Goal: Transaction & Acquisition: Obtain resource

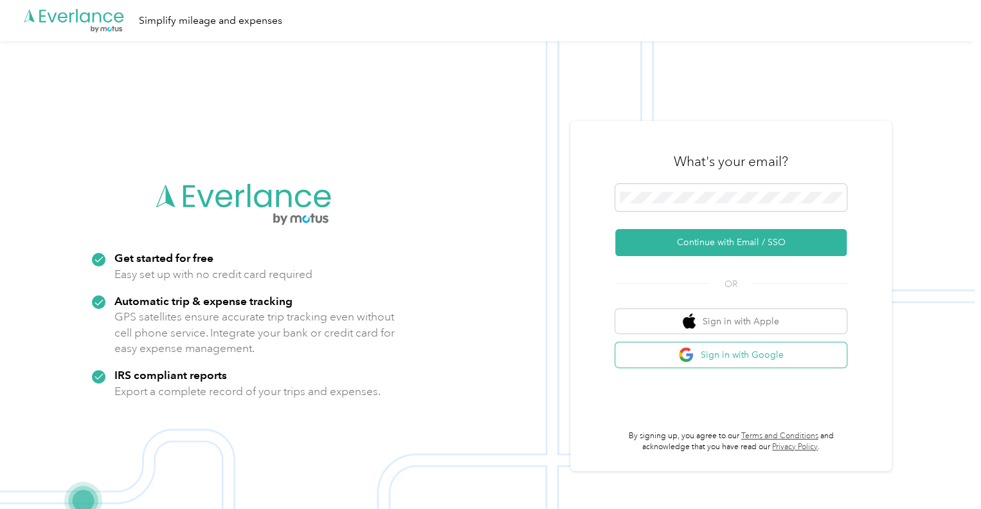
click at [742, 347] on button "Sign in with Google" at bounding box center [730, 354] width 231 height 25
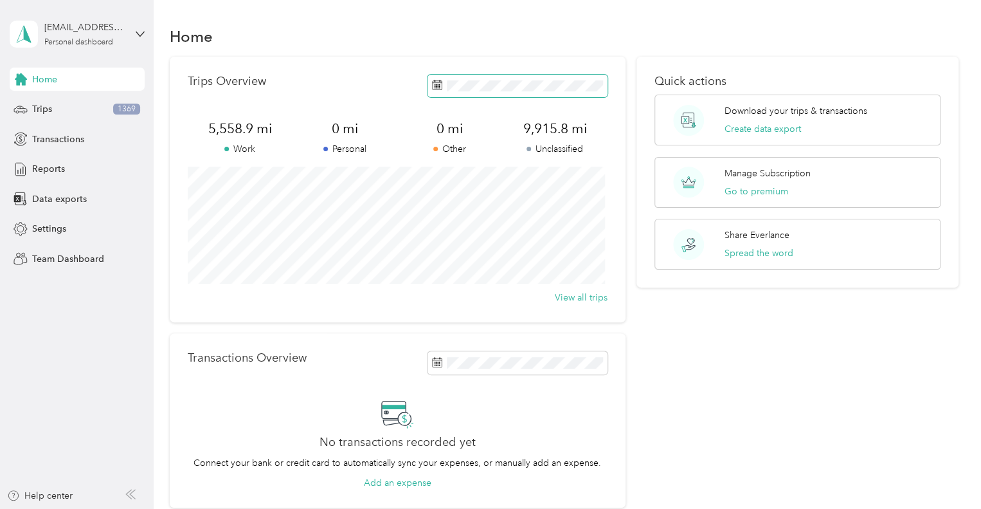
click at [504, 79] on span at bounding box center [518, 86] width 180 height 23
click at [54, 170] on span "Reports" at bounding box center [48, 169] width 33 height 14
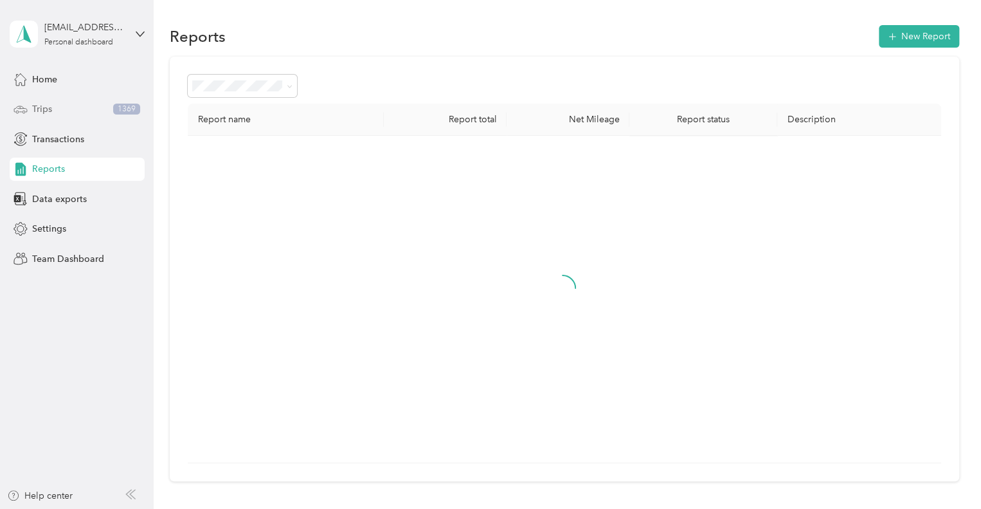
click at [43, 102] on div "Trips 1369" at bounding box center [77, 109] width 135 height 23
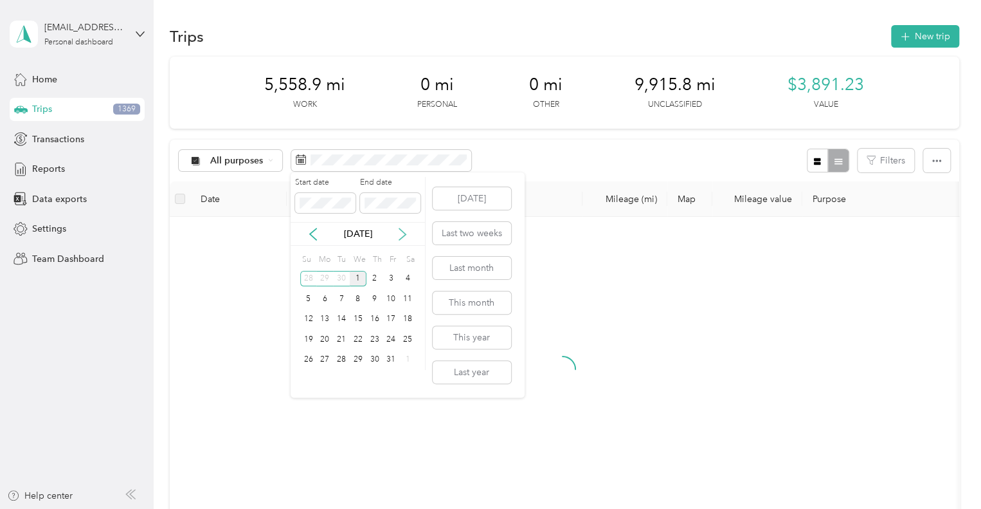
click at [404, 233] on icon at bounding box center [402, 234] width 6 height 12
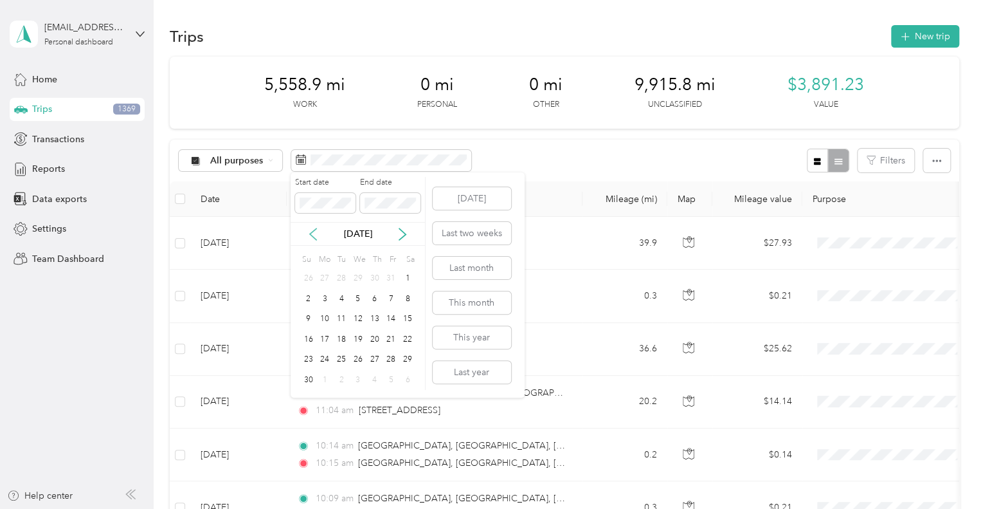
click at [315, 235] on icon at bounding box center [313, 234] width 13 height 13
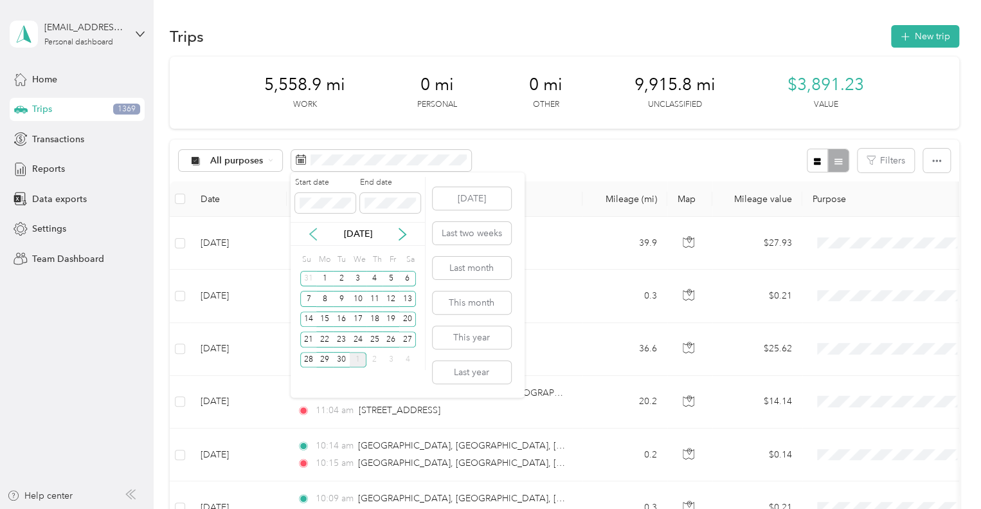
click at [315, 235] on icon at bounding box center [313, 234] width 13 height 13
click at [392, 275] on div "1" at bounding box center [391, 279] width 17 height 16
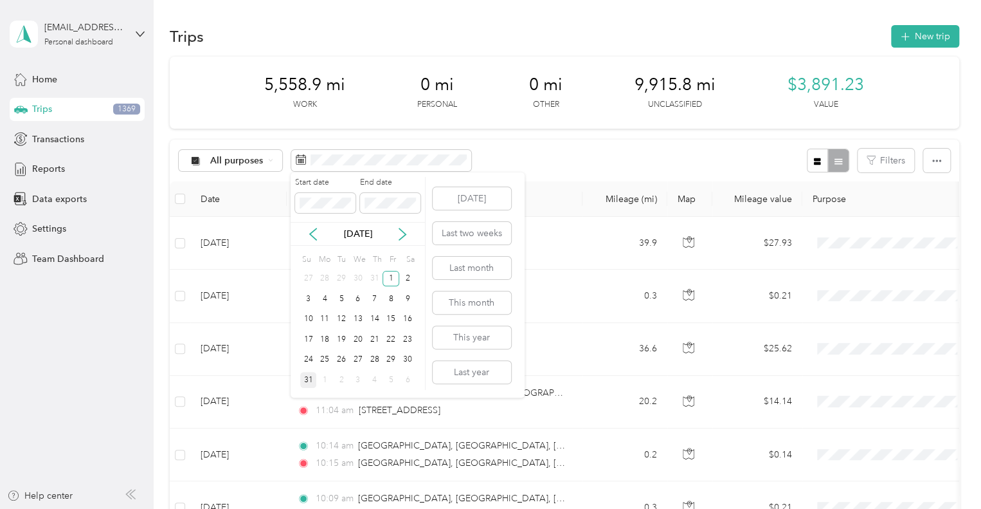
click at [307, 380] on div "31" at bounding box center [308, 380] width 17 height 16
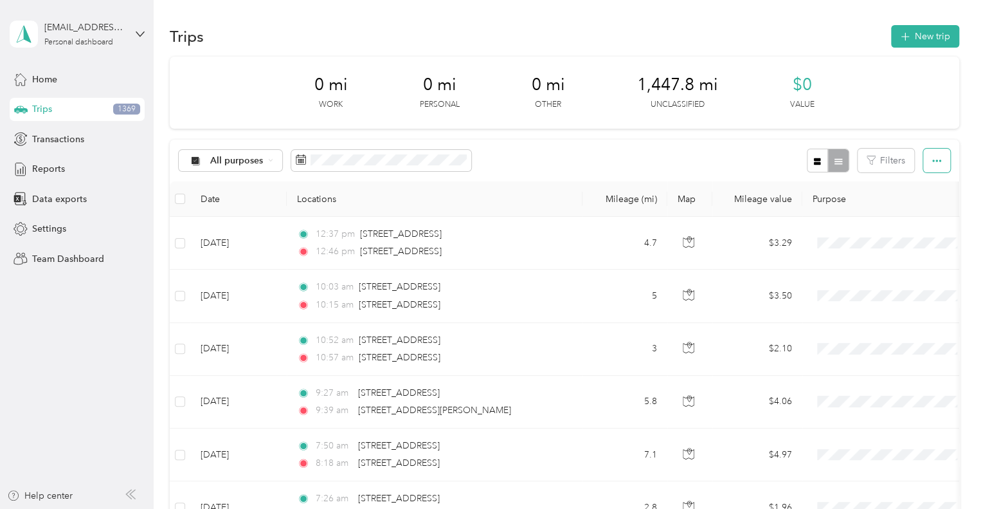
click at [936, 164] on icon "button" at bounding box center [936, 160] width 9 height 9
click at [934, 164] on icon "button" at bounding box center [936, 160] width 9 height 9
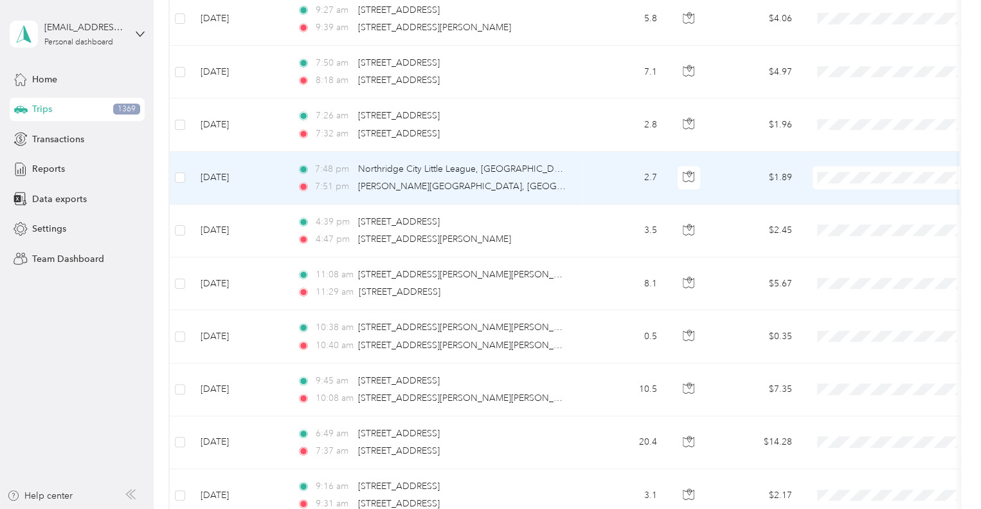
scroll to position [386, 0]
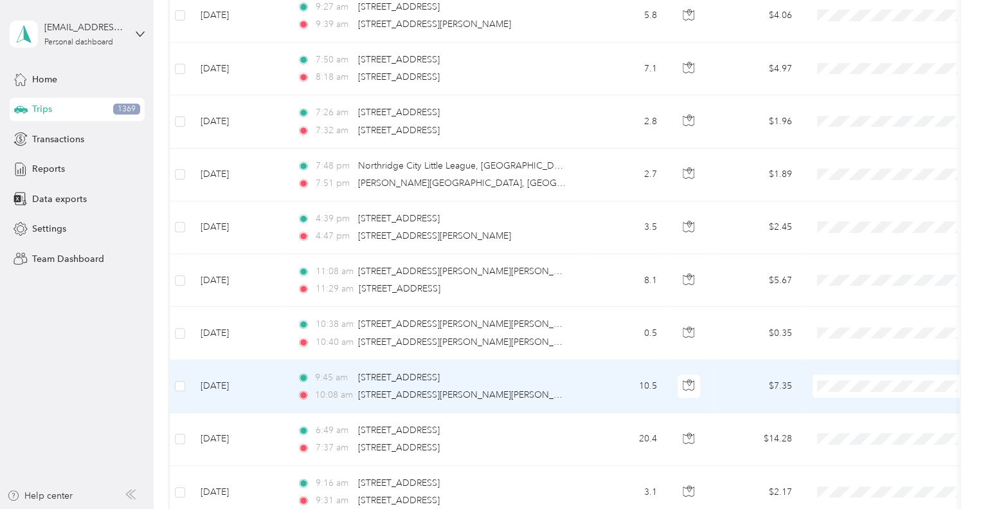
click at [212, 381] on td "[DATE]" at bounding box center [238, 386] width 96 height 53
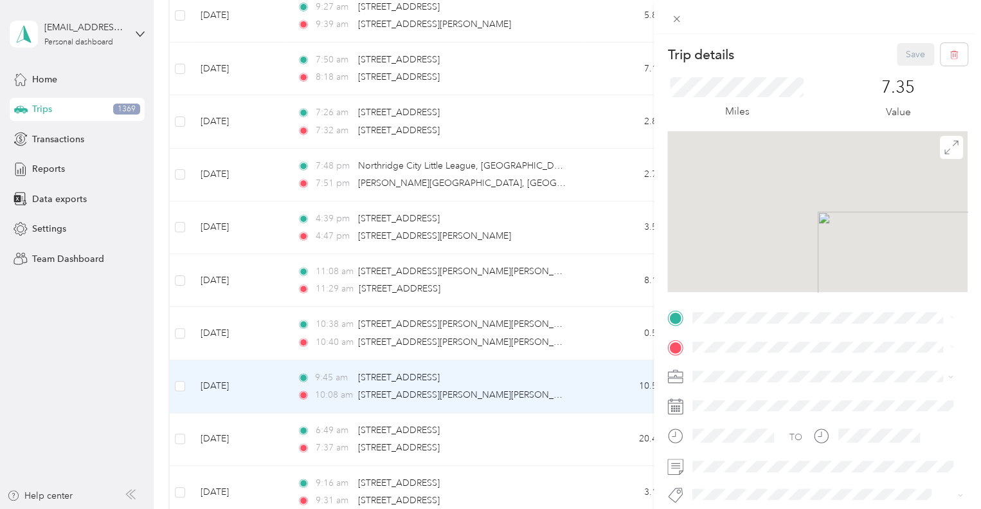
click at [179, 381] on div "Trip details Save This trip cannot be edited because it is either under review,…" at bounding box center [490, 254] width 981 height 509
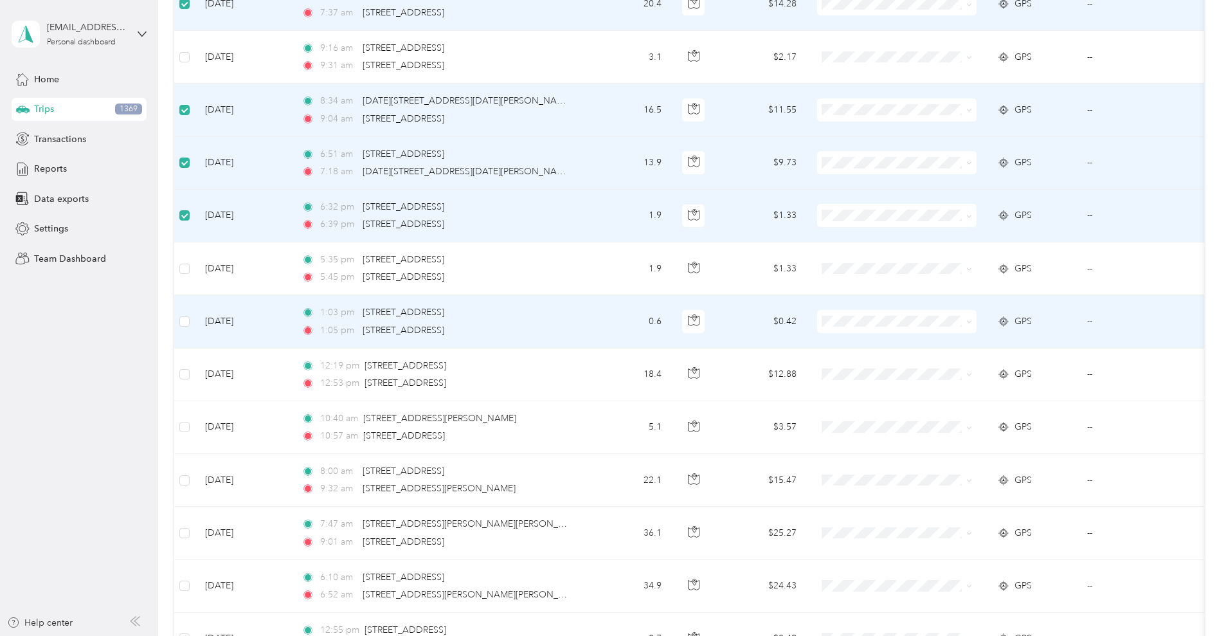
scroll to position [1060, 0]
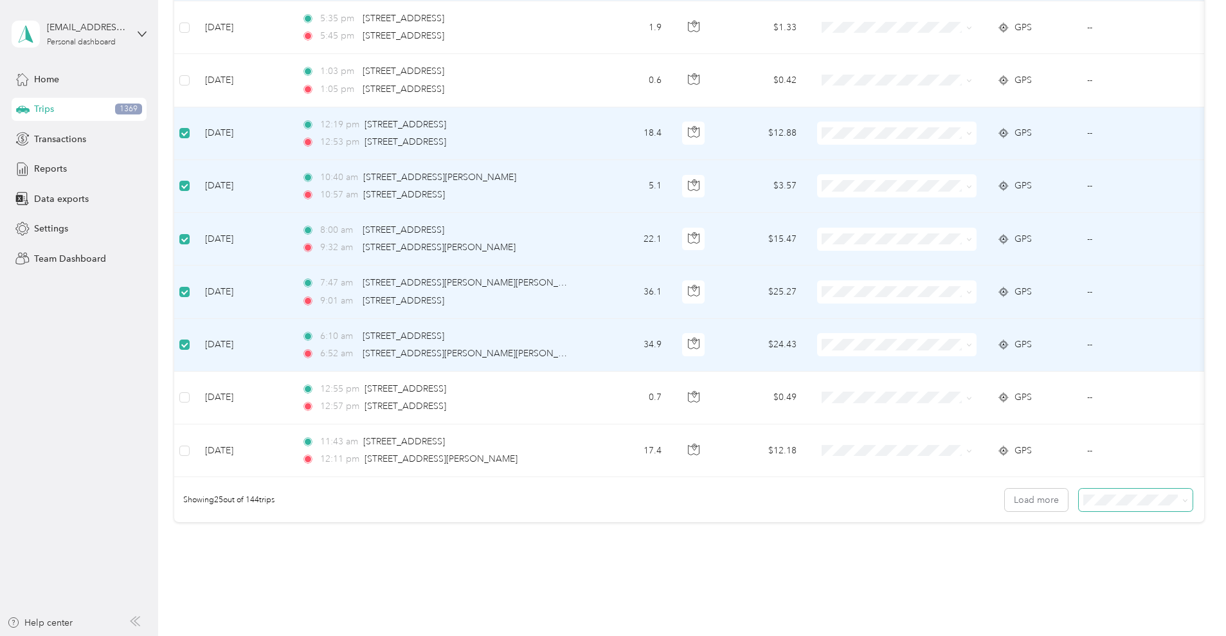
click at [981, 508] on span at bounding box center [1136, 500] width 114 height 23
click at [981, 508] on div "100 per load" at bounding box center [1045, 581] width 96 height 14
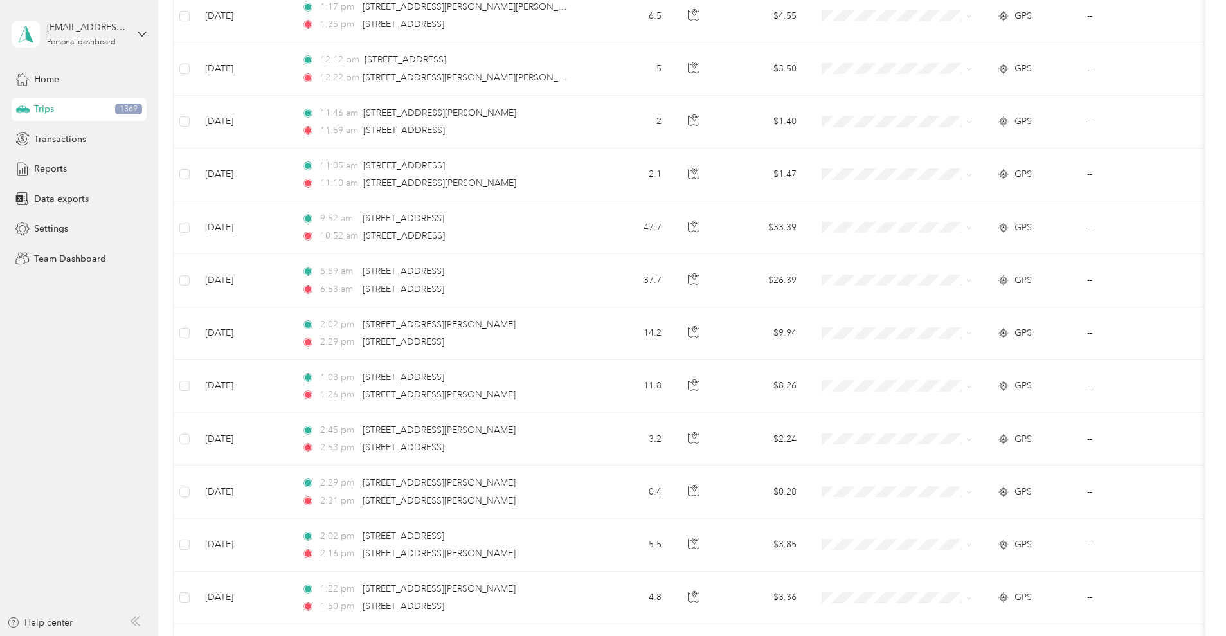
scroll to position [1731, 0]
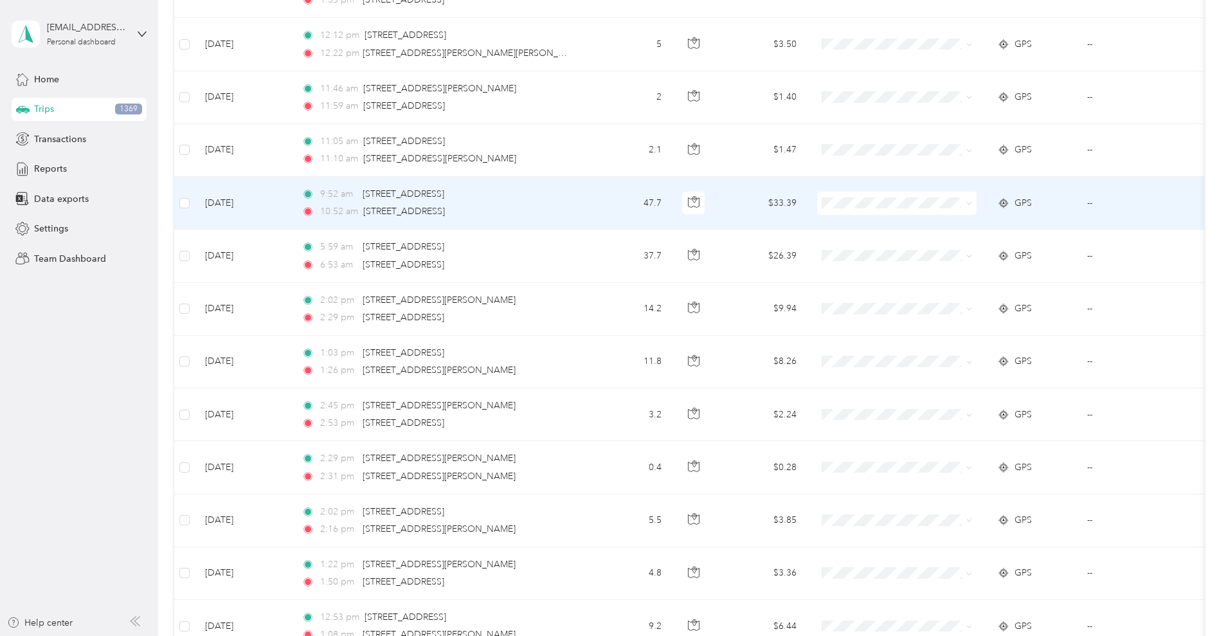
click at [291, 199] on td "[DATE]" at bounding box center [243, 203] width 96 height 53
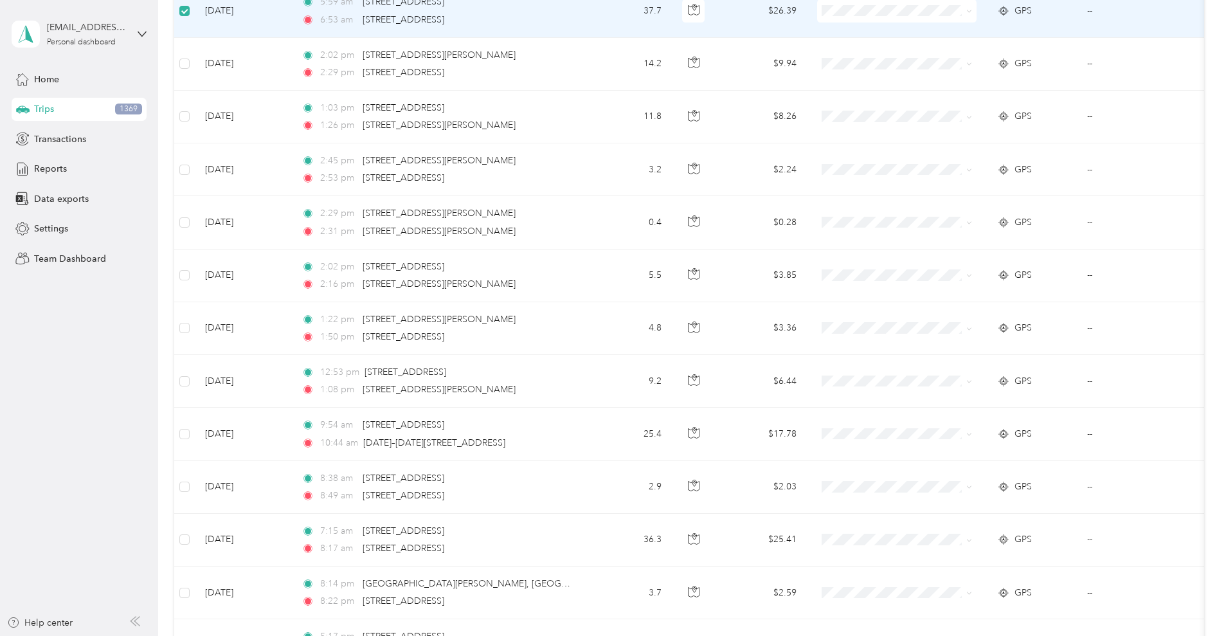
scroll to position [1972, 0]
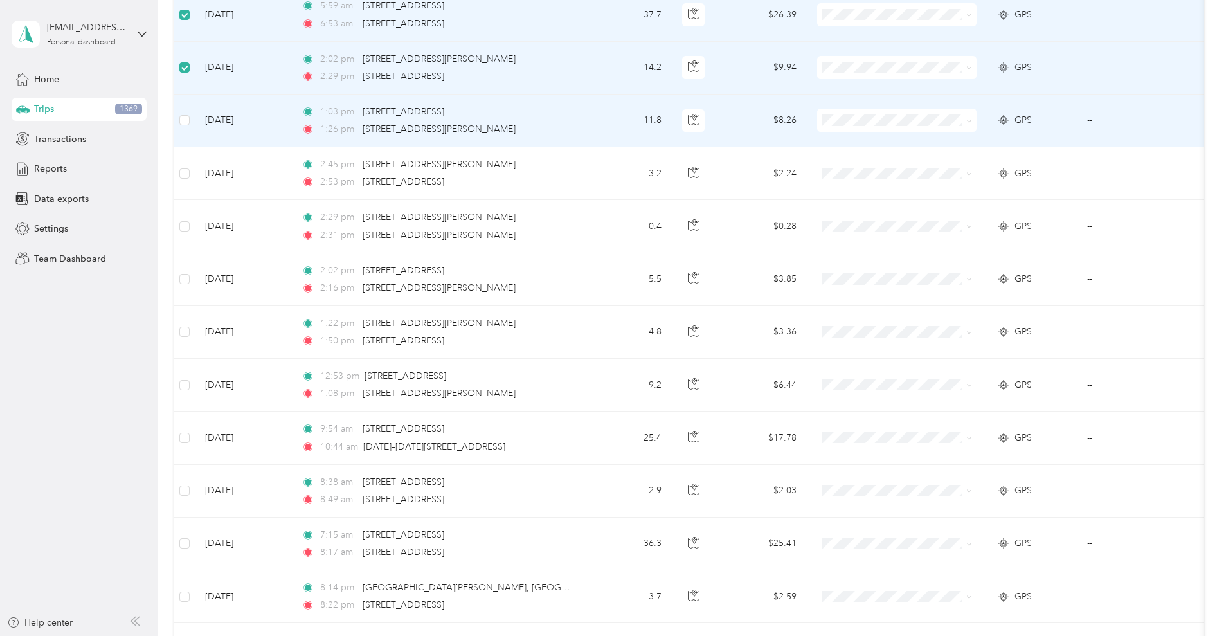
click at [195, 120] on td at bounding box center [184, 121] width 21 height 53
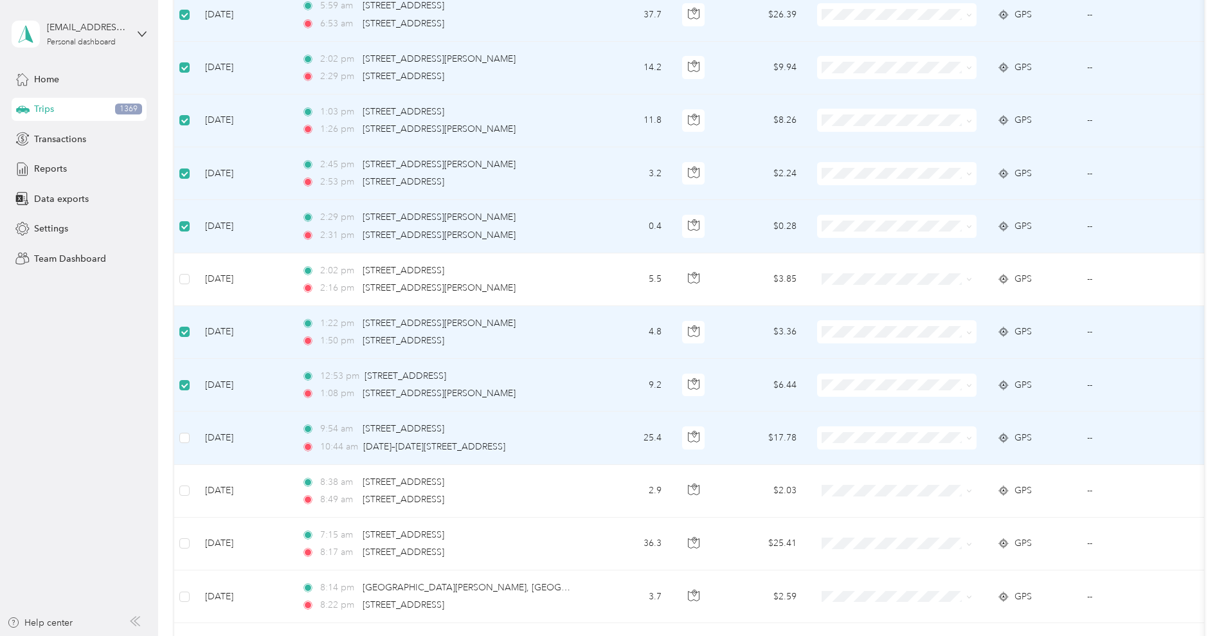
click at [195, 428] on td at bounding box center [184, 438] width 21 height 53
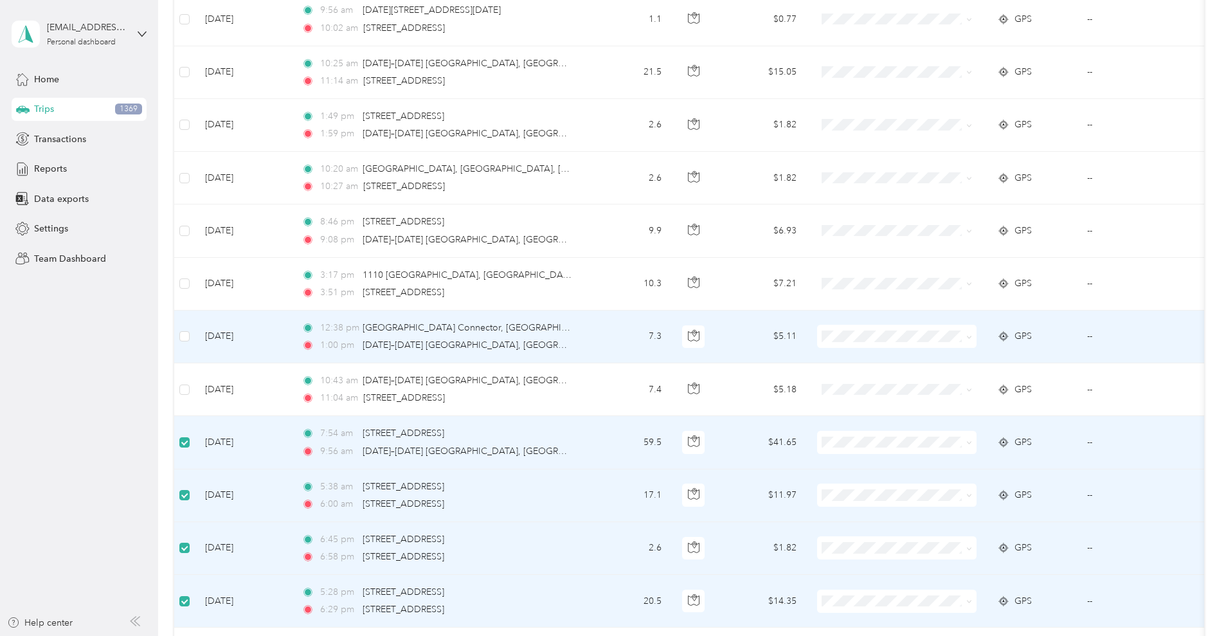
scroll to position [4142, 0]
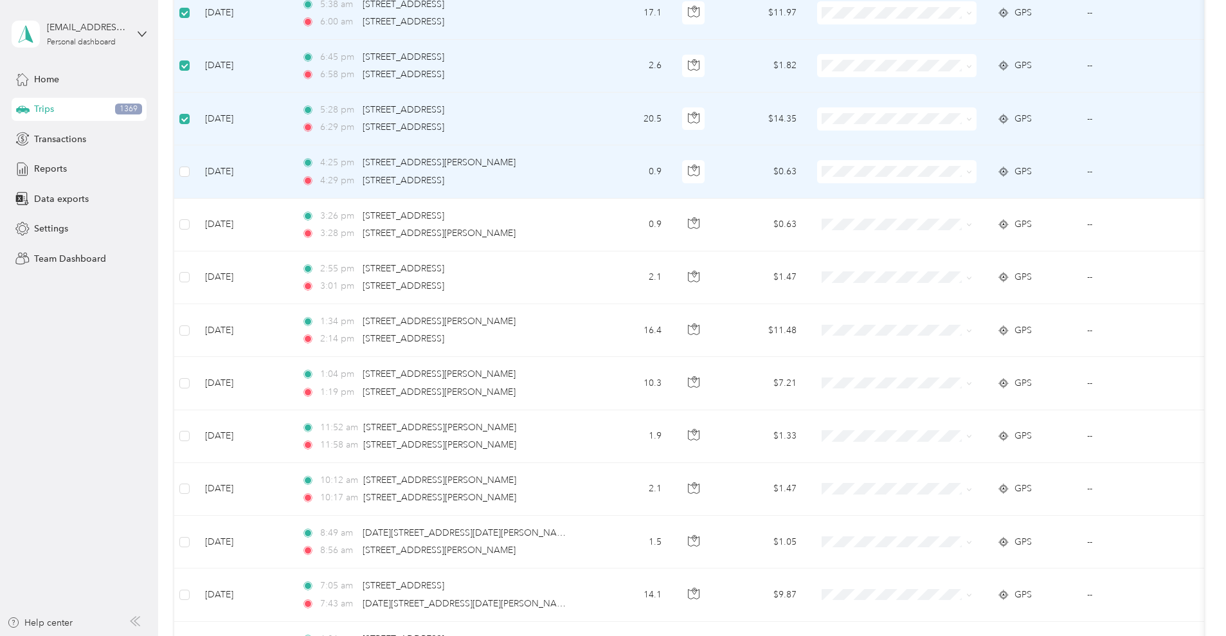
click at [195, 175] on td at bounding box center [184, 171] width 21 height 53
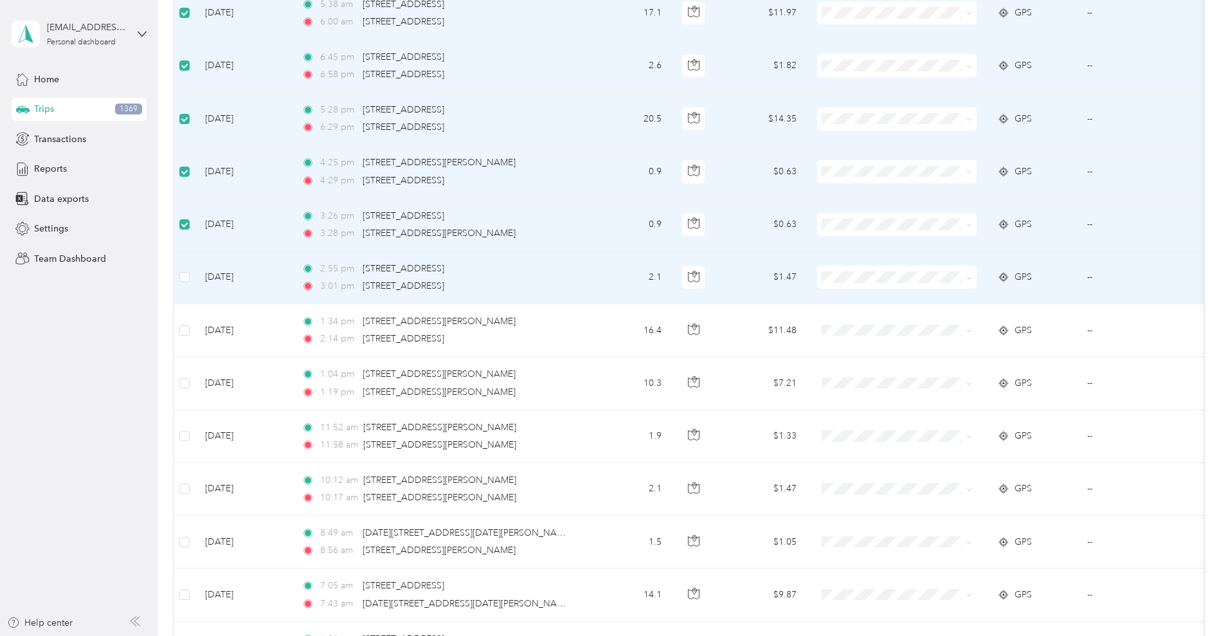
click at [195, 278] on td at bounding box center [184, 277] width 21 height 53
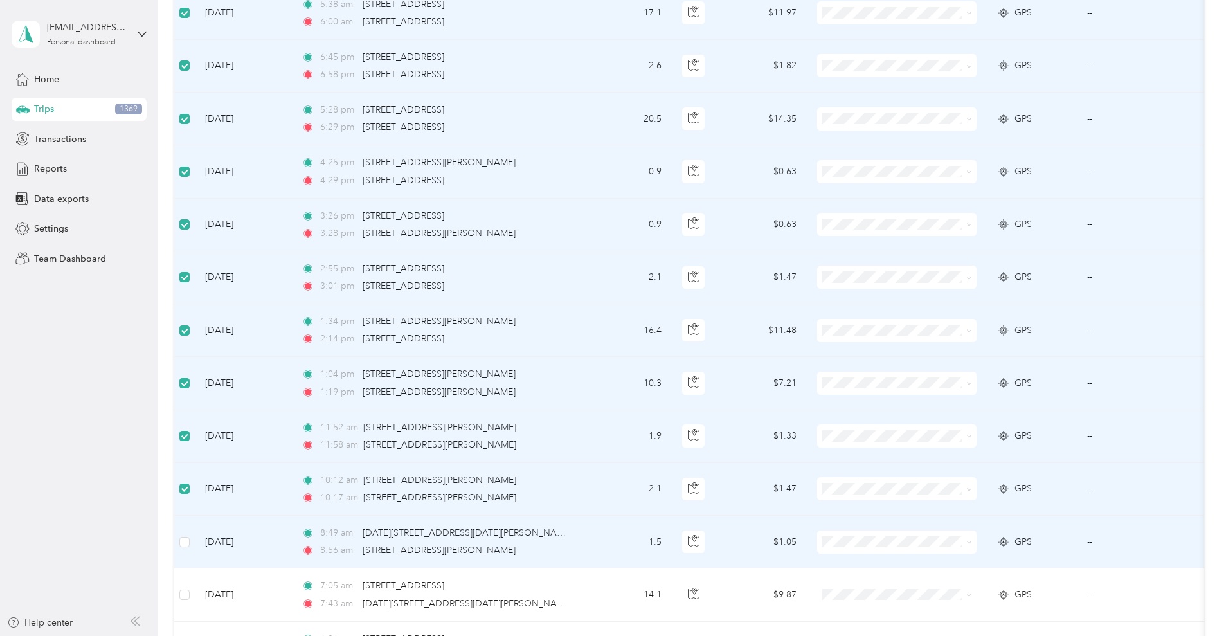
click at [195, 508] on td at bounding box center [184, 542] width 21 height 53
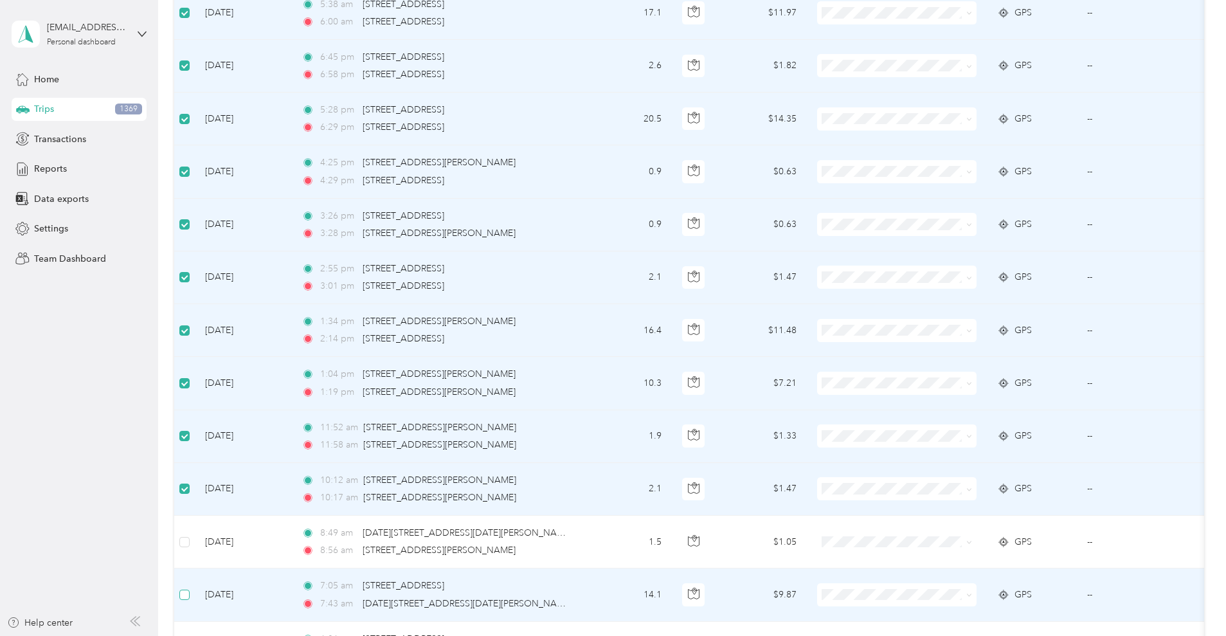
click at [195, 508] on td at bounding box center [184, 594] width 21 height 53
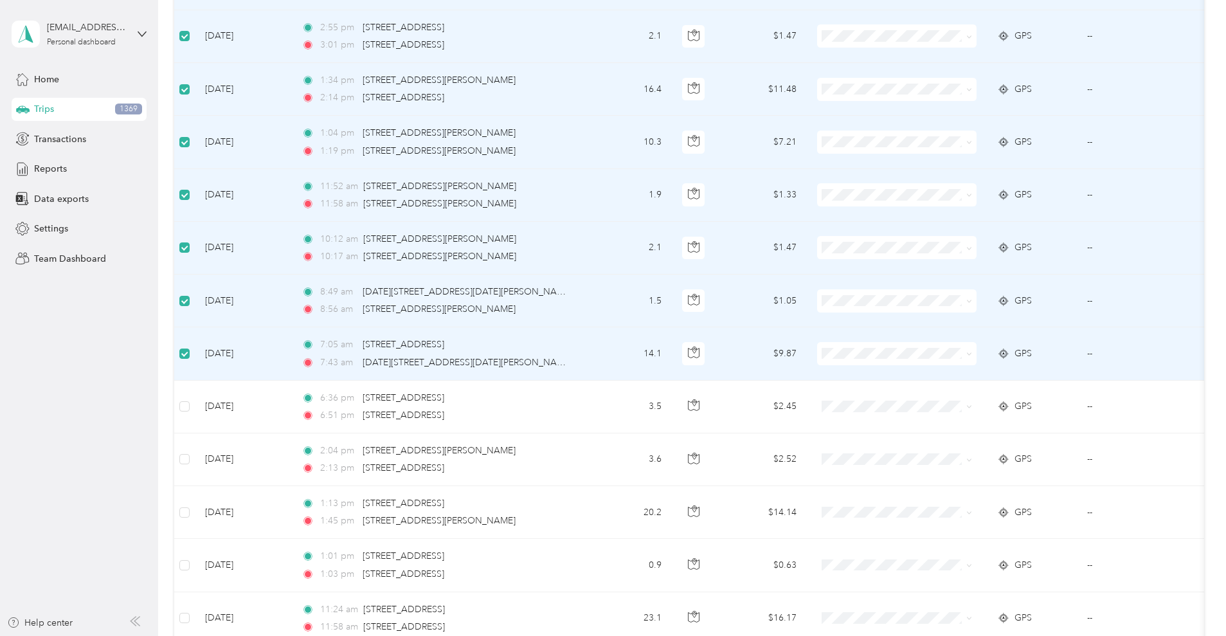
scroll to position [4624, 0]
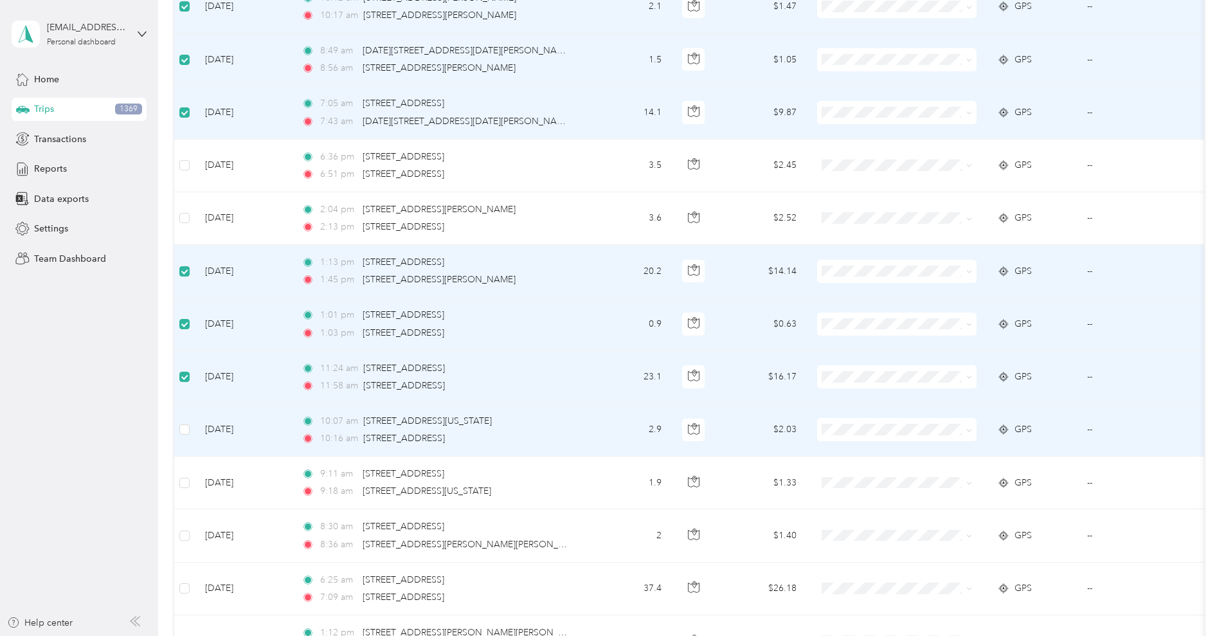
click at [195, 432] on td at bounding box center [184, 430] width 21 height 53
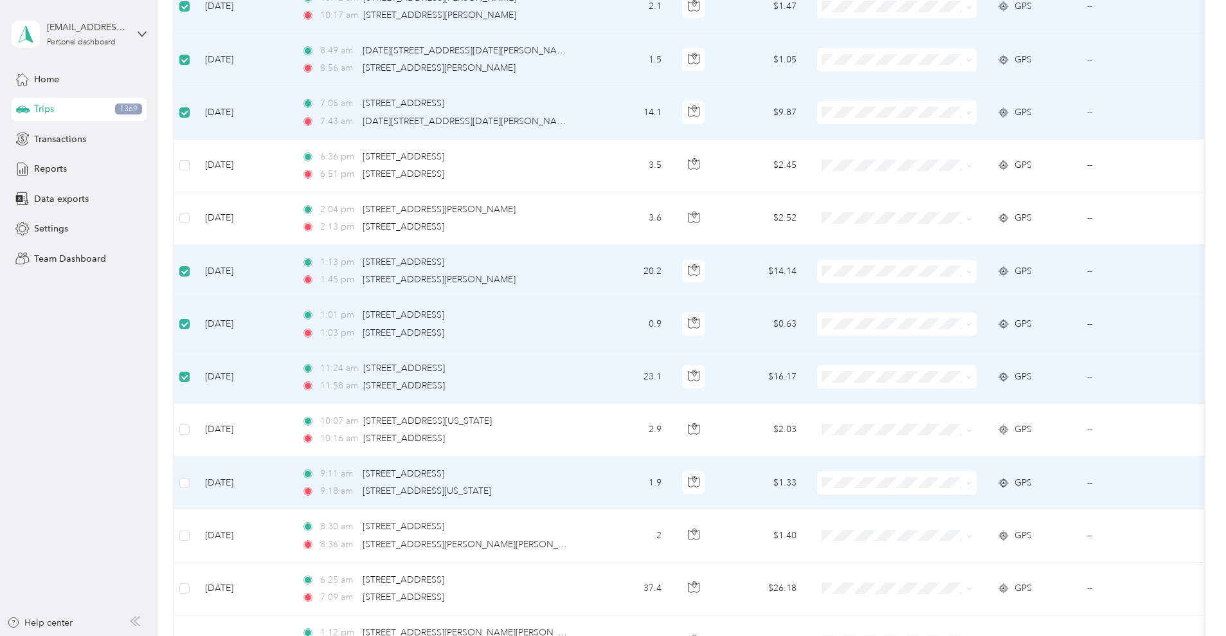
click at [195, 491] on td at bounding box center [184, 483] width 21 height 53
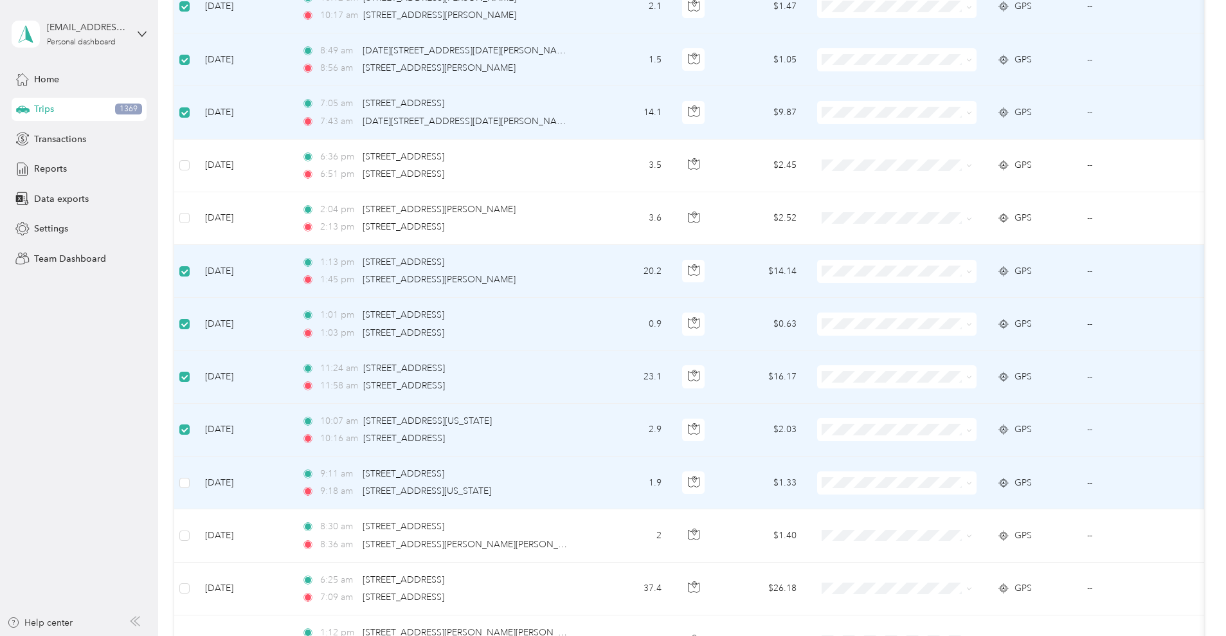
click at [195, 474] on td at bounding box center [184, 483] width 21 height 53
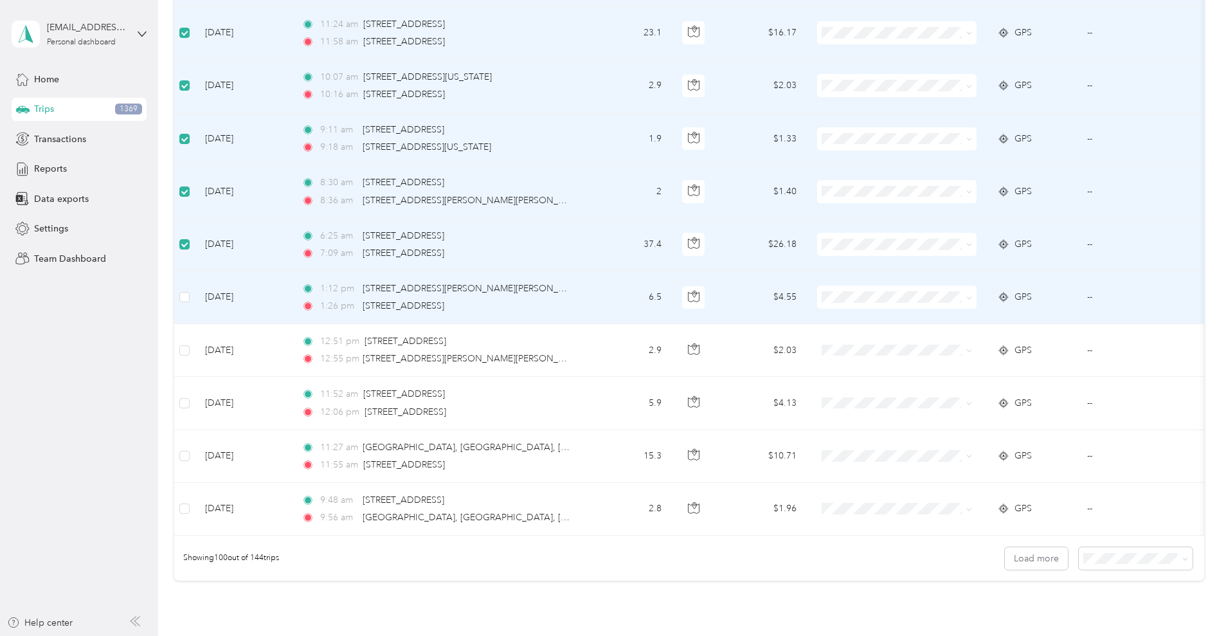
scroll to position [5104, 0]
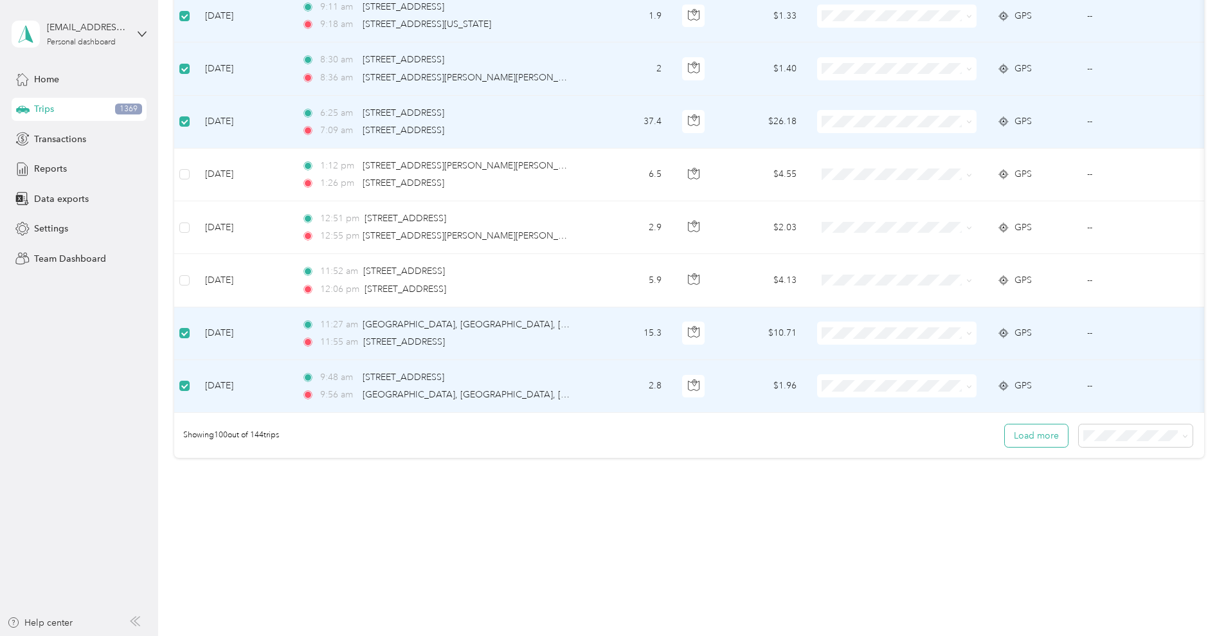
click at [981, 433] on button "Load more" at bounding box center [1036, 435] width 63 height 23
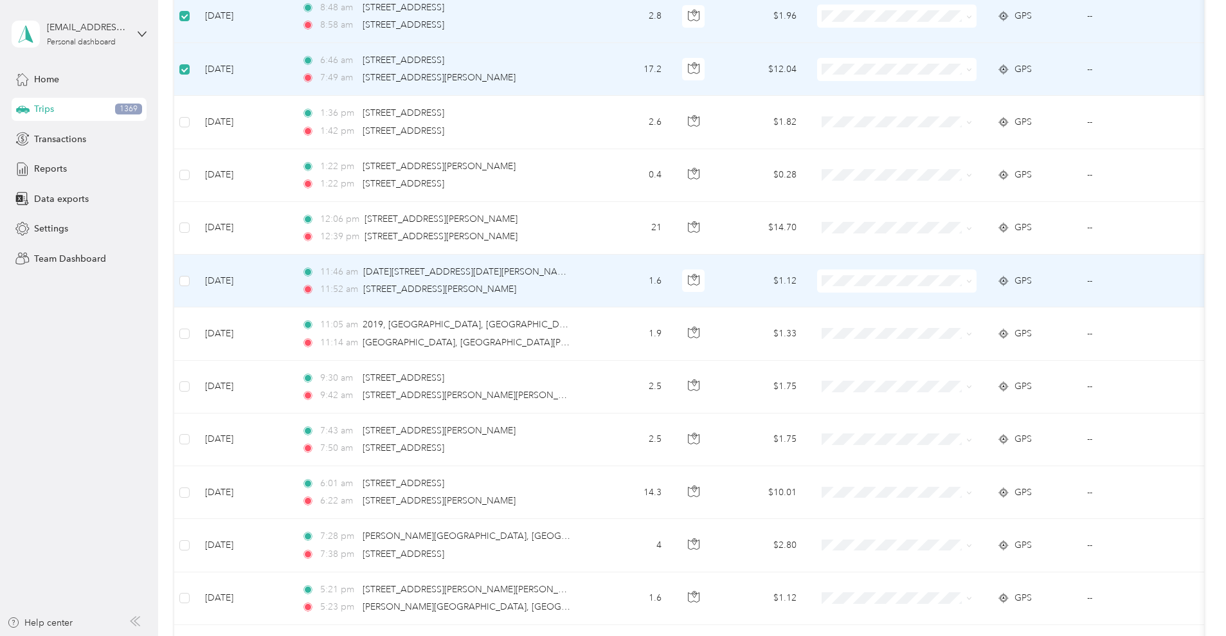
scroll to position [6309, 0]
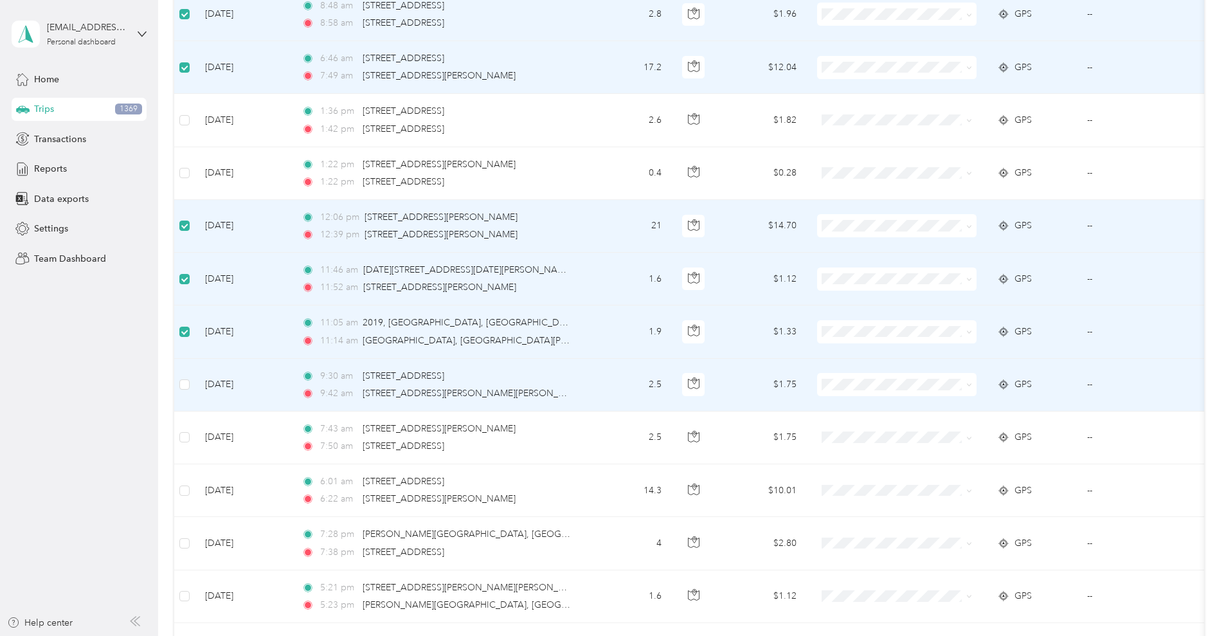
click at [195, 395] on td at bounding box center [184, 385] width 21 height 53
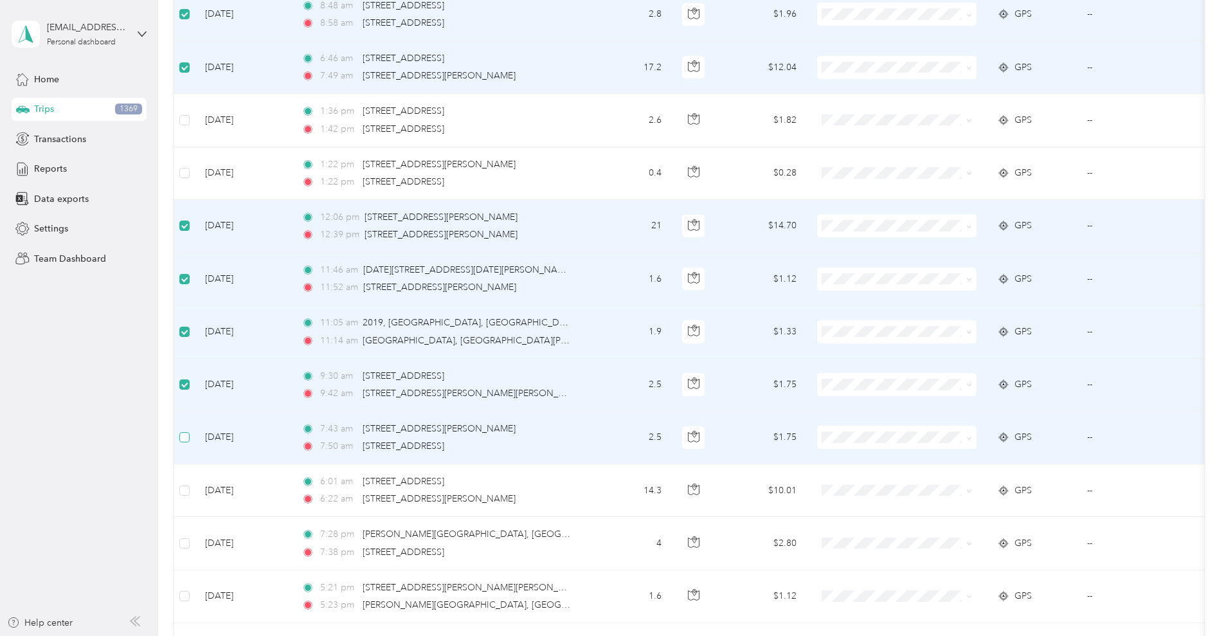
click at [190, 430] on label at bounding box center [184, 437] width 10 height 14
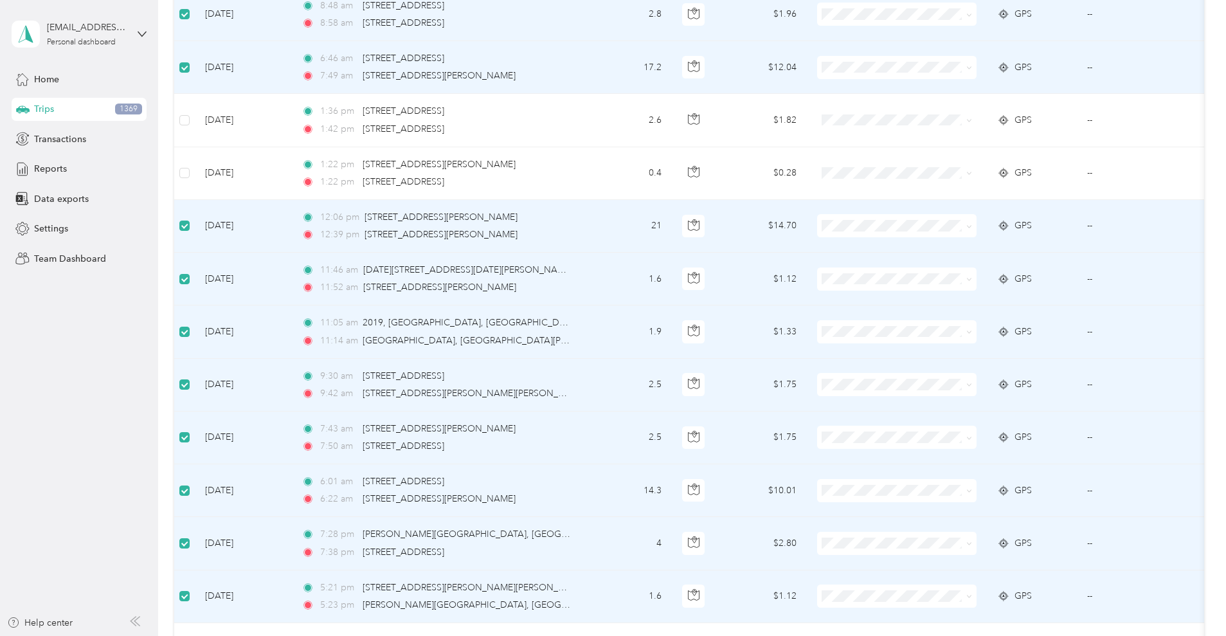
scroll to position [6550, 0]
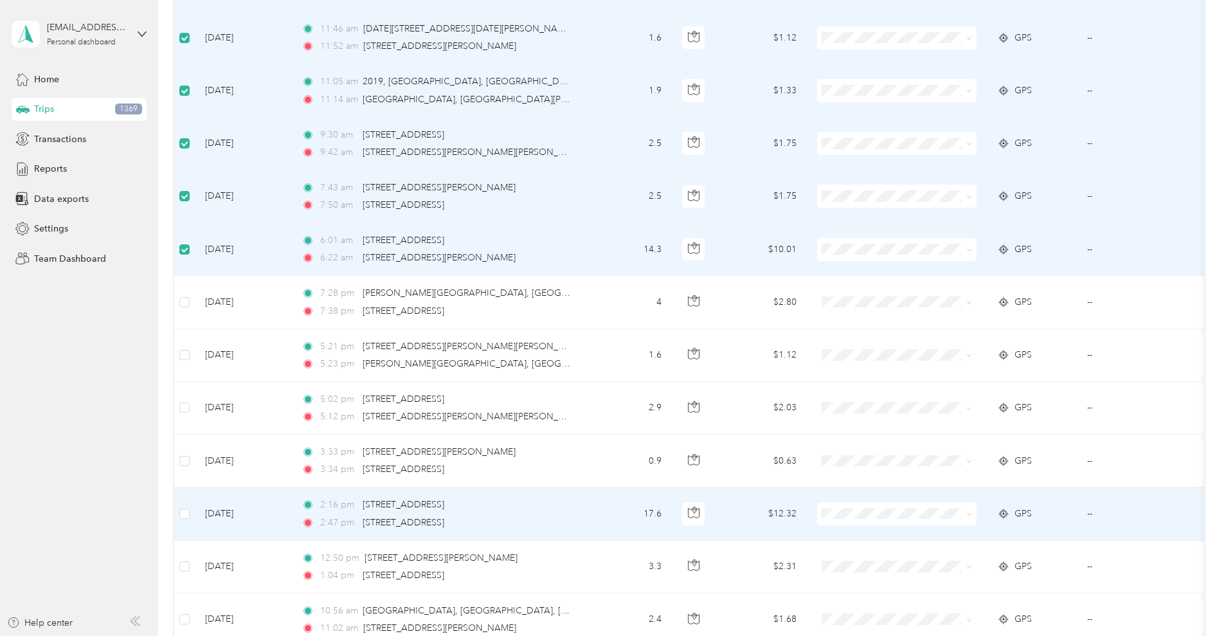
click at [195, 508] on td at bounding box center [184, 513] width 21 height 53
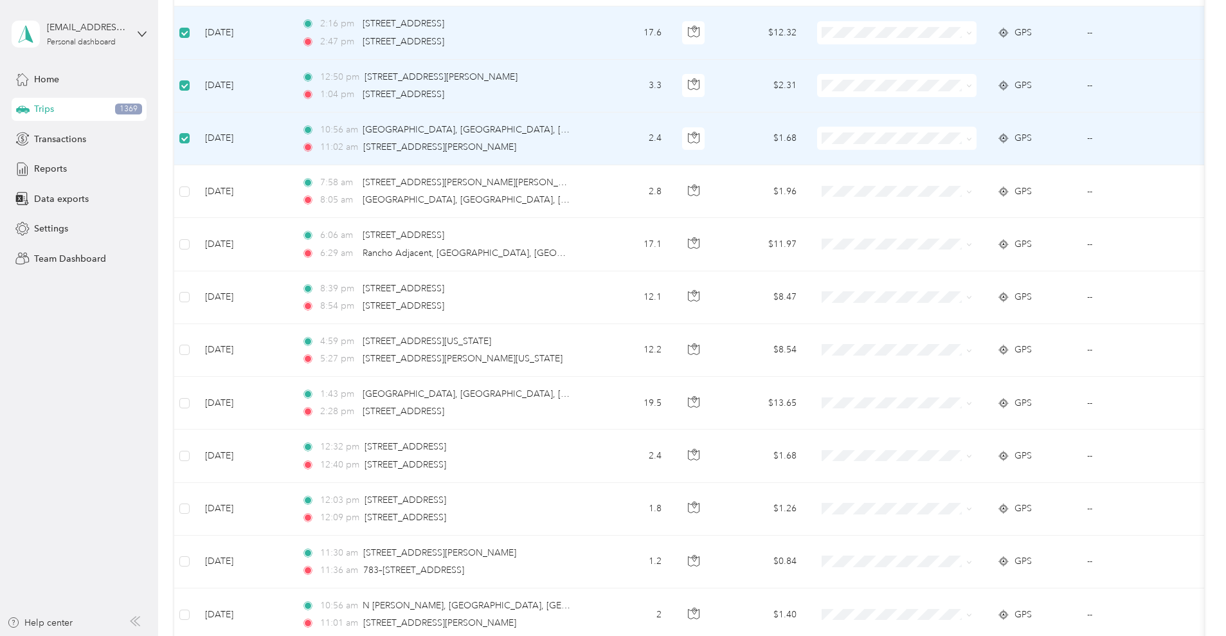
scroll to position [7033, 0]
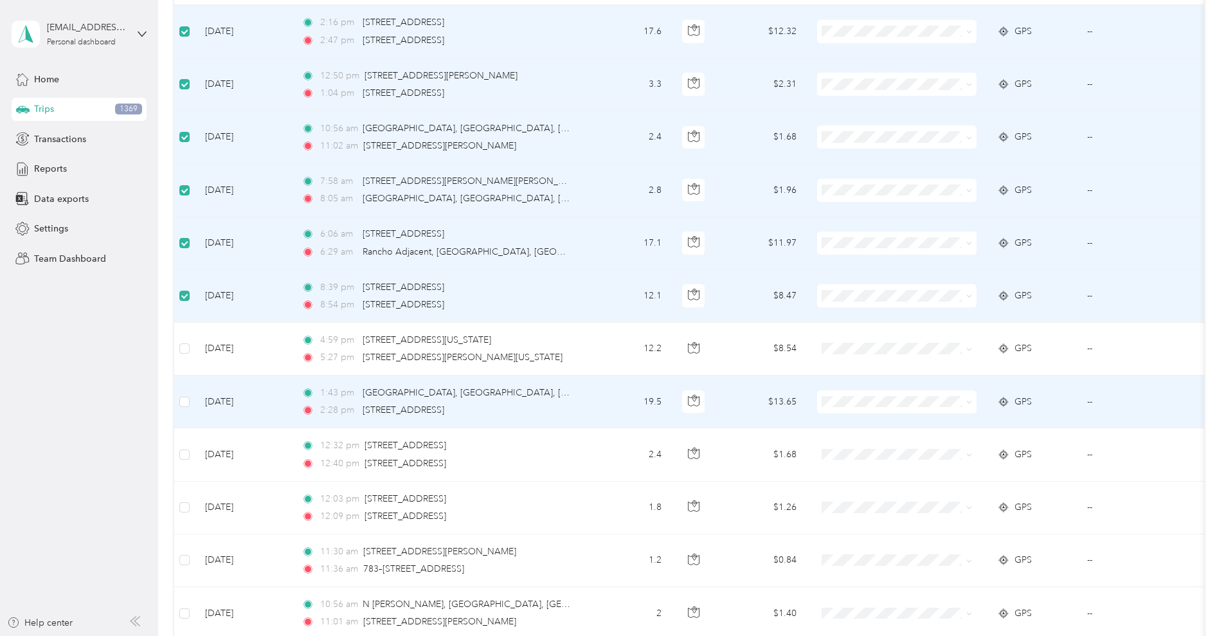
click at [195, 394] on td at bounding box center [184, 402] width 21 height 53
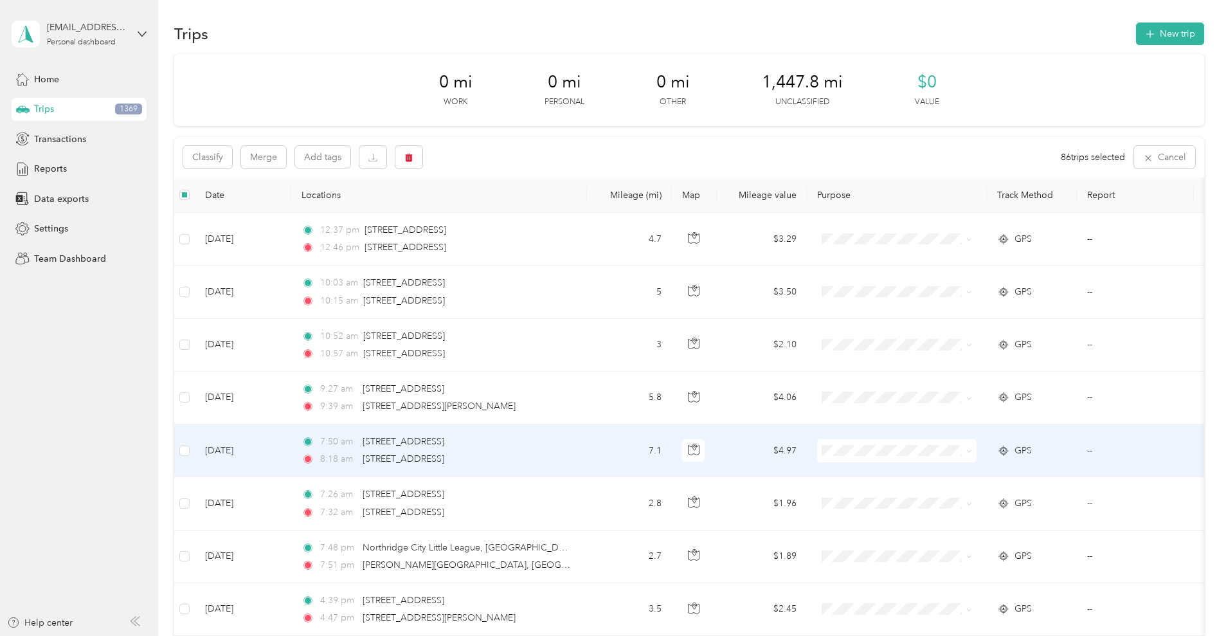
scroll to position [0, 0]
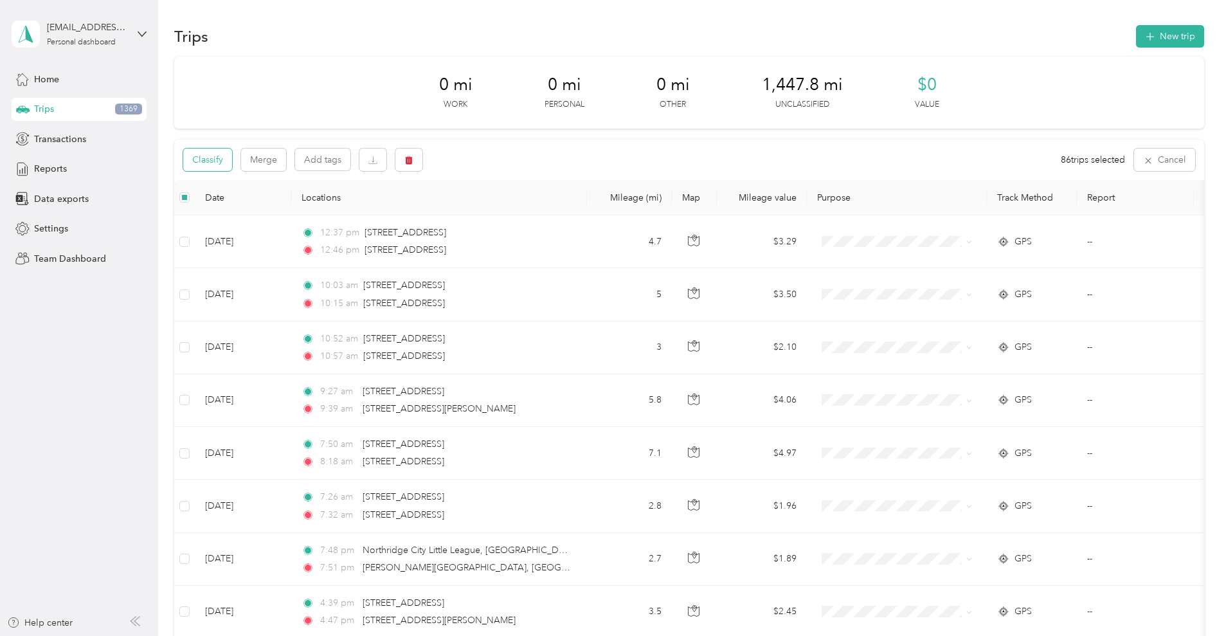
click at [232, 149] on button "Classify" at bounding box center [207, 160] width 49 height 23
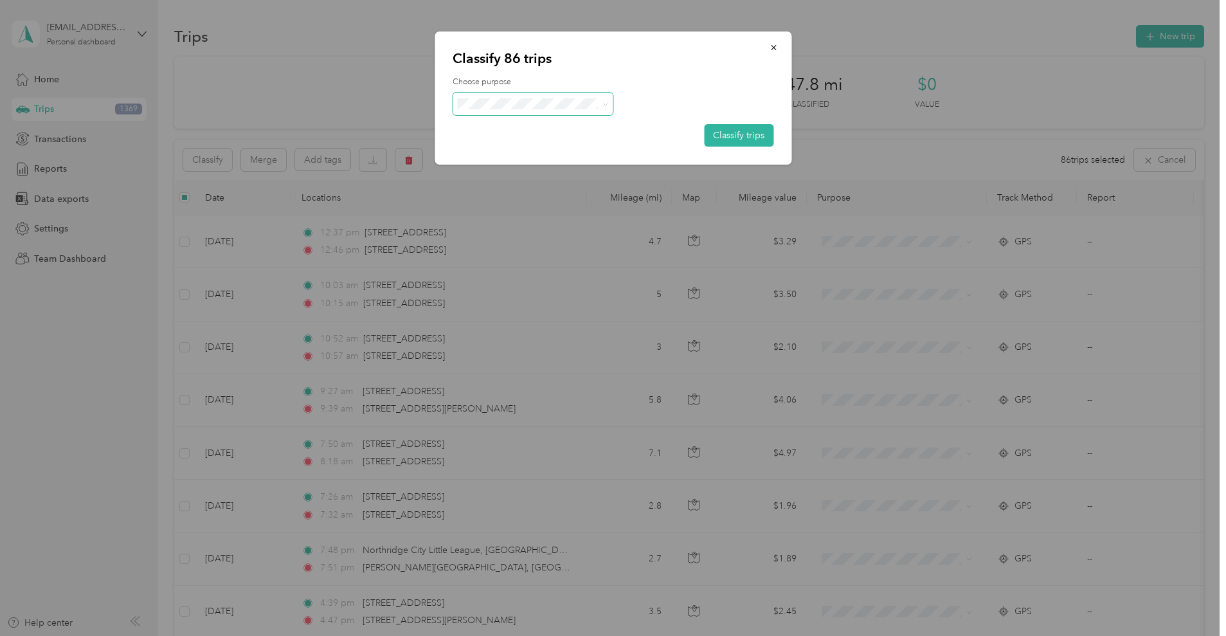
click at [531, 110] on span at bounding box center [533, 104] width 161 height 23
click at [504, 126] on span "Work" at bounding box center [545, 128] width 120 height 14
click at [727, 131] on button "Classify trips" at bounding box center [738, 135] width 69 height 23
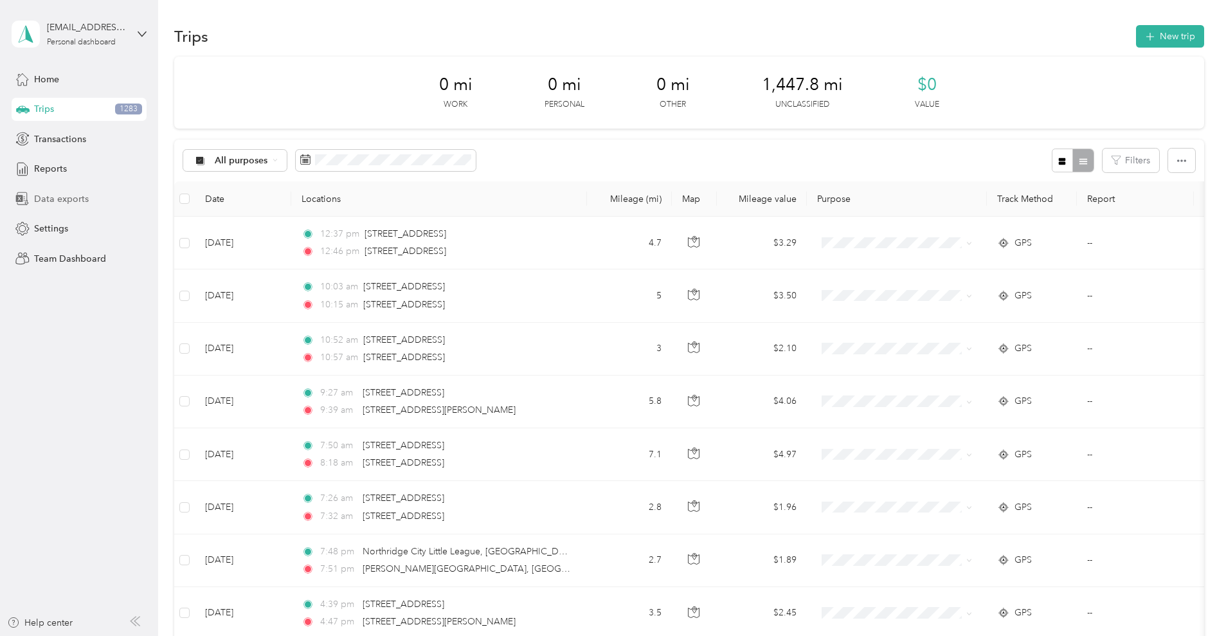
click at [63, 195] on span "Data exports" at bounding box center [61, 199] width 55 height 14
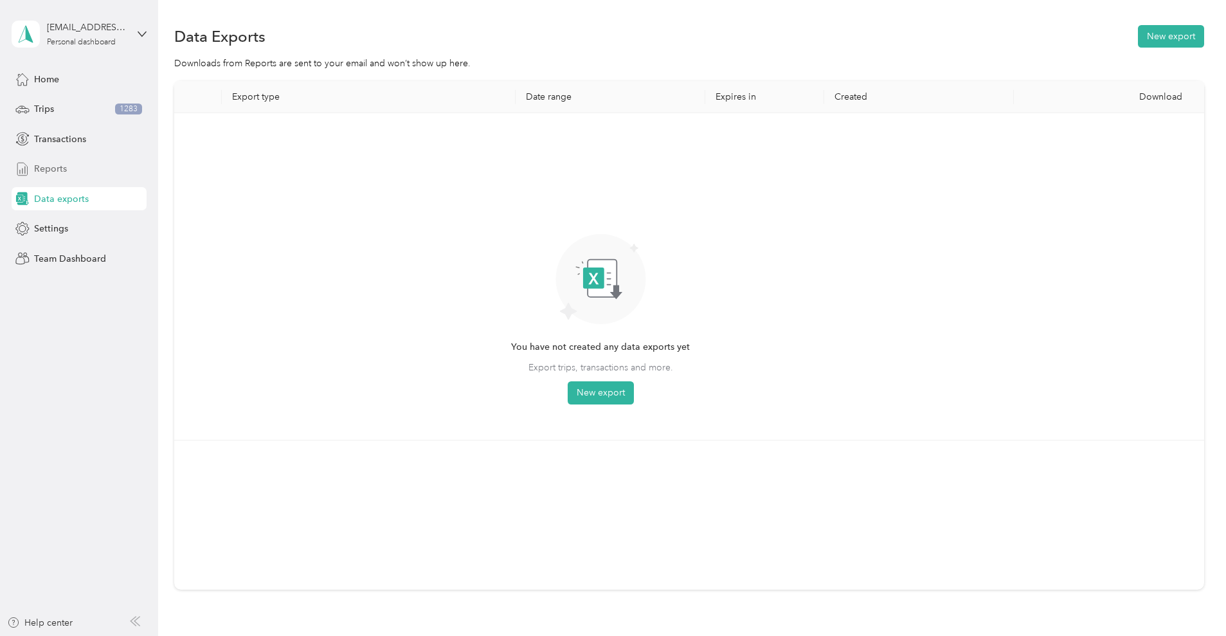
click at [52, 167] on span "Reports" at bounding box center [50, 169] width 33 height 14
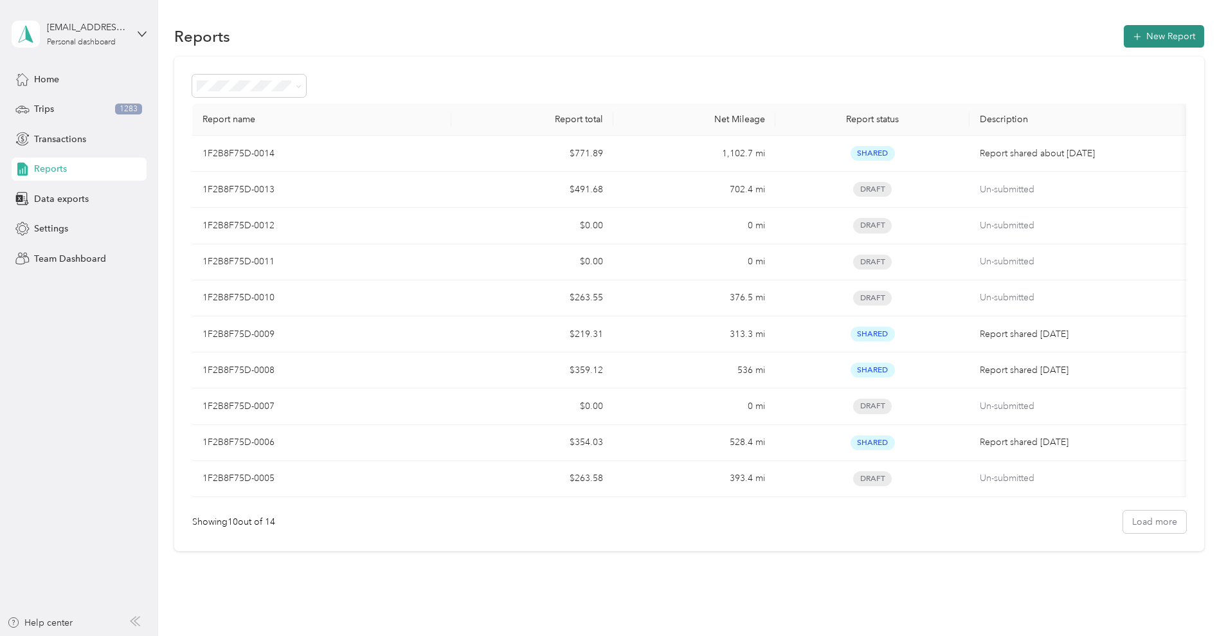
click at [981, 28] on button "New Report" at bounding box center [1164, 36] width 80 height 23
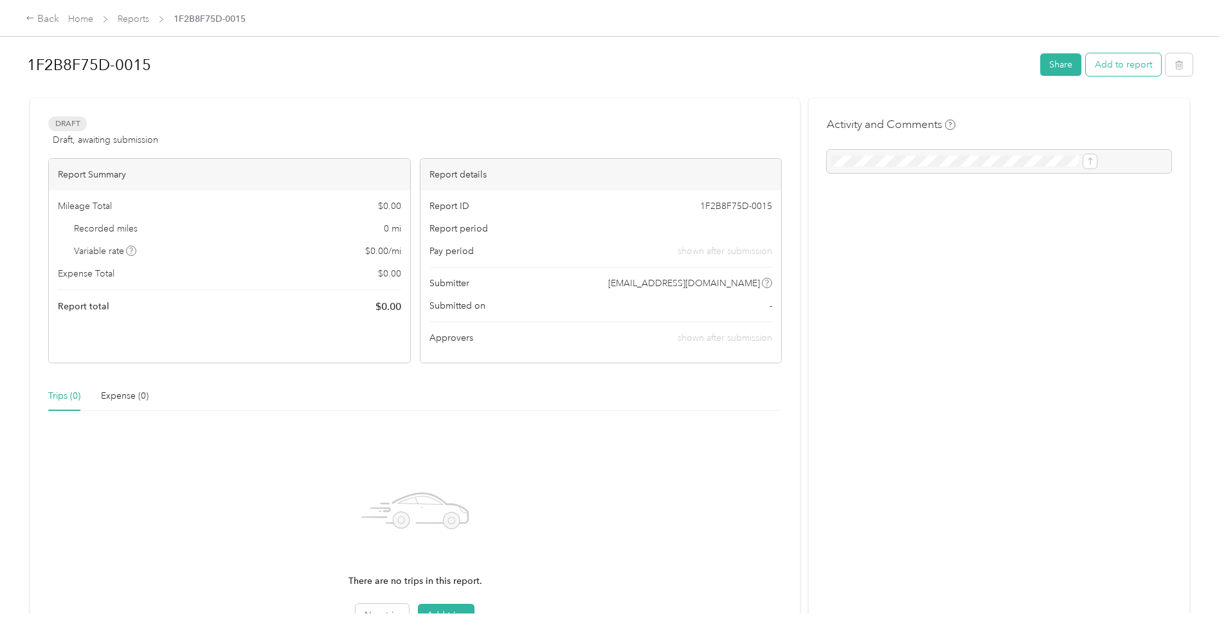
click at [981, 66] on button "Add to report" at bounding box center [1123, 64] width 75 height 23
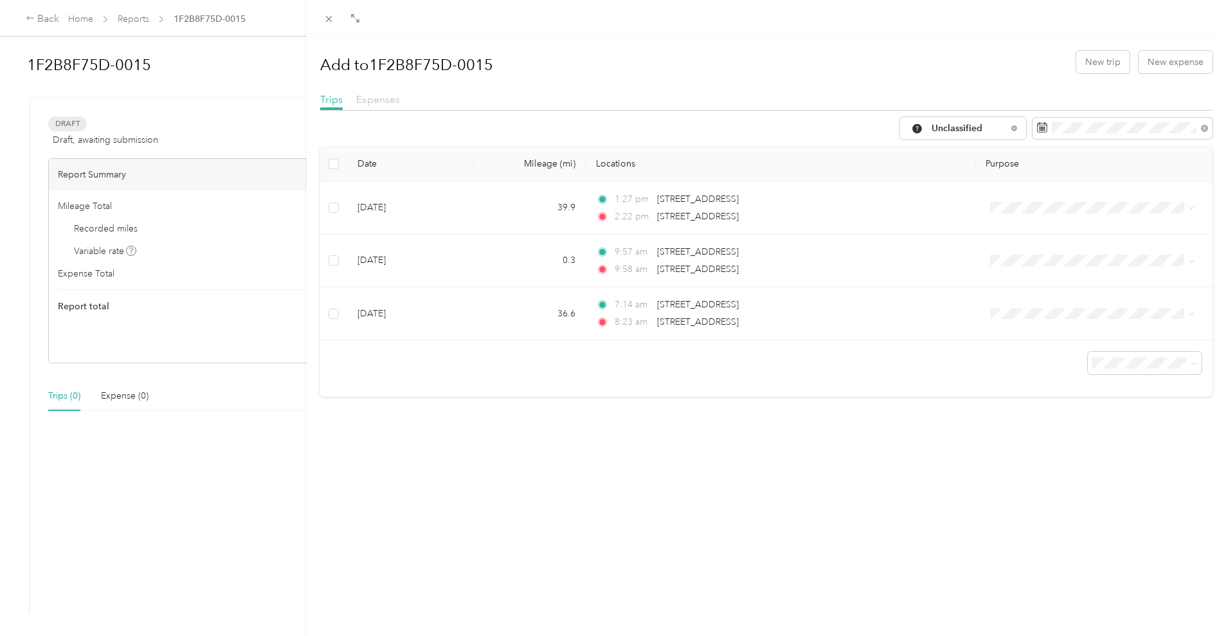
click at [374, 102] on span "Expenses" at bounding box center [378, 99] width 44 height 12
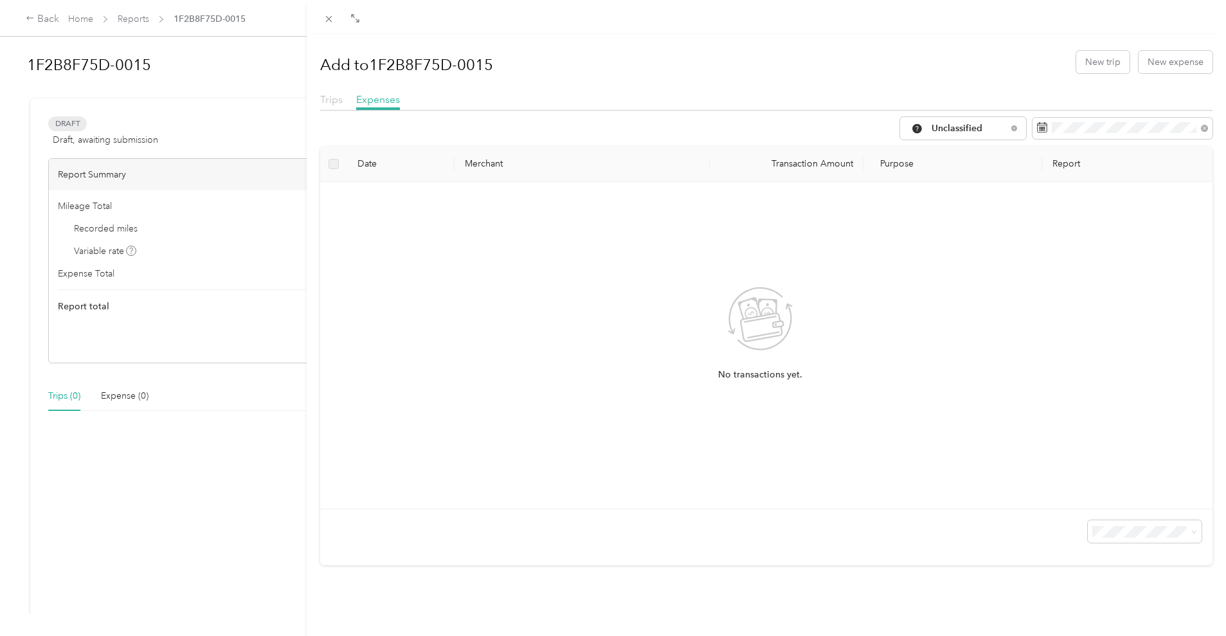
click at [327, 98] on span "Trips" at bounding box center [331, 99] width 23 height 12
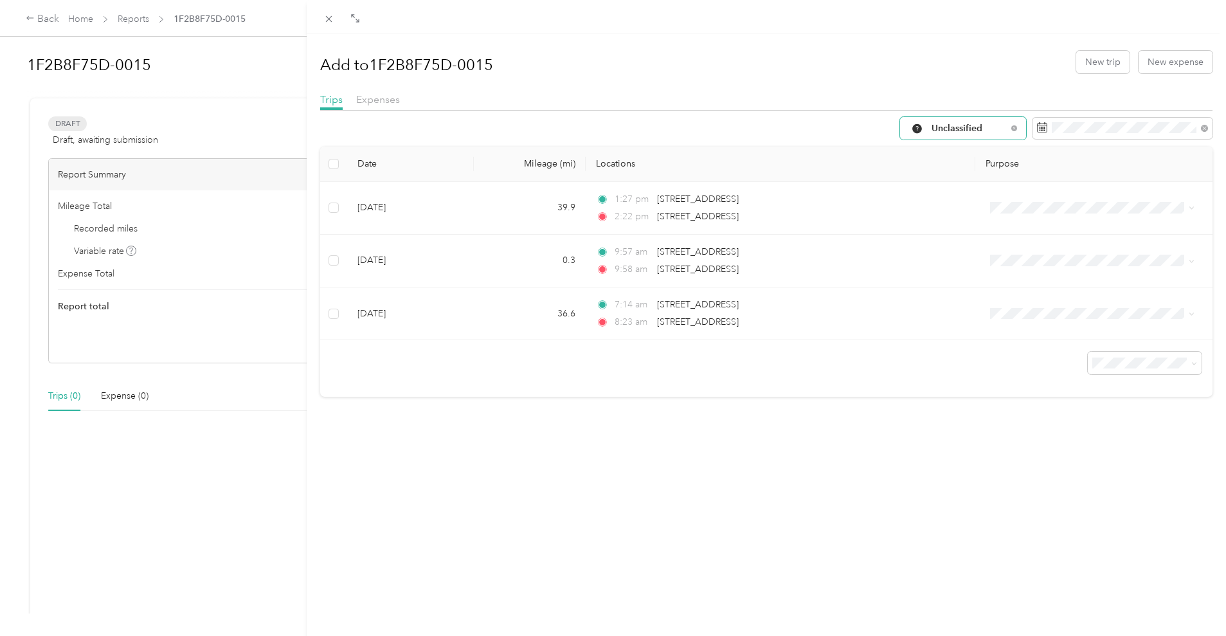
click at [968, 136] on div "Unclassified" at bounding box center [963, 128] width 126 height 23
click at [953, 195] on span "Work" at bounding box center [962, 197] width 86 height 14
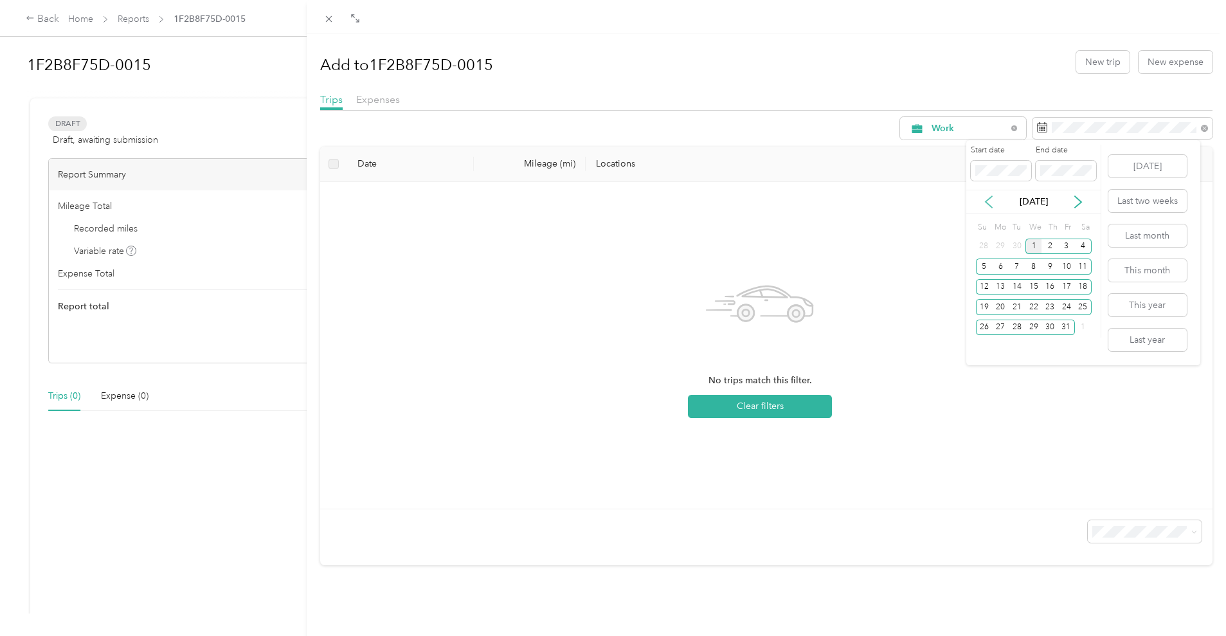
click at [981, 201] on icon at bounding box center [989, 202] width 6 height 12
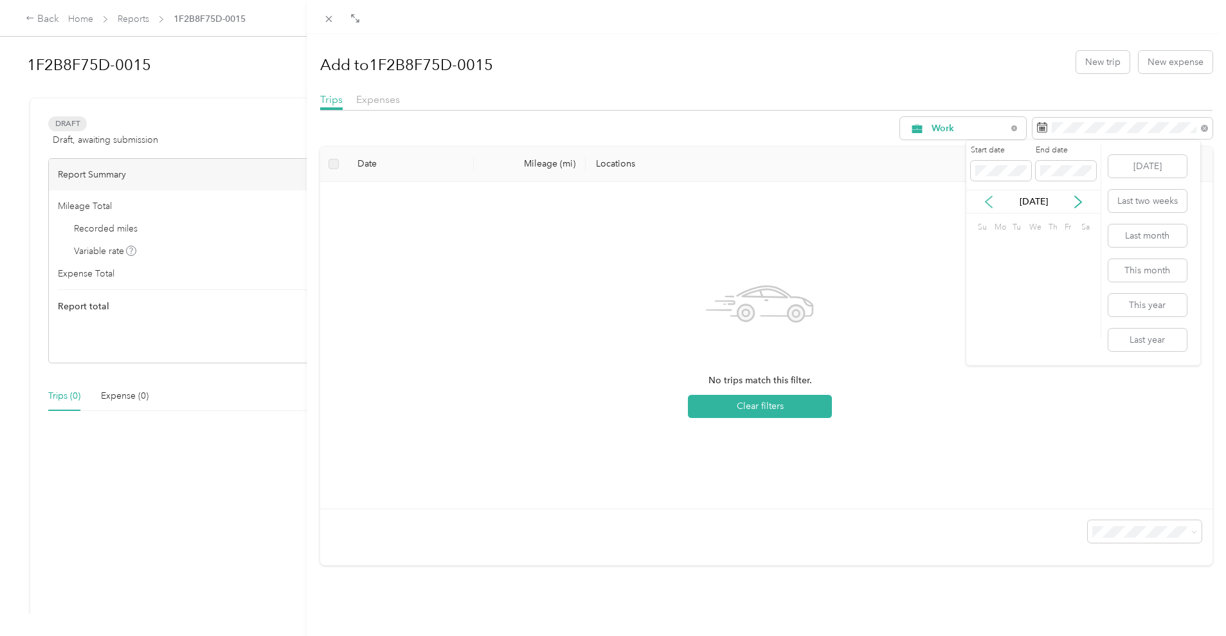
click at [981, 201] on icon at bounding box center [989, 202] width 6 height 12
click at [981, 242] on div "1" at bounding box center [1066, 247] width 17 height 16
click at [976, 347] on div "31" at bounding box center [984, 348] width 17 height 16
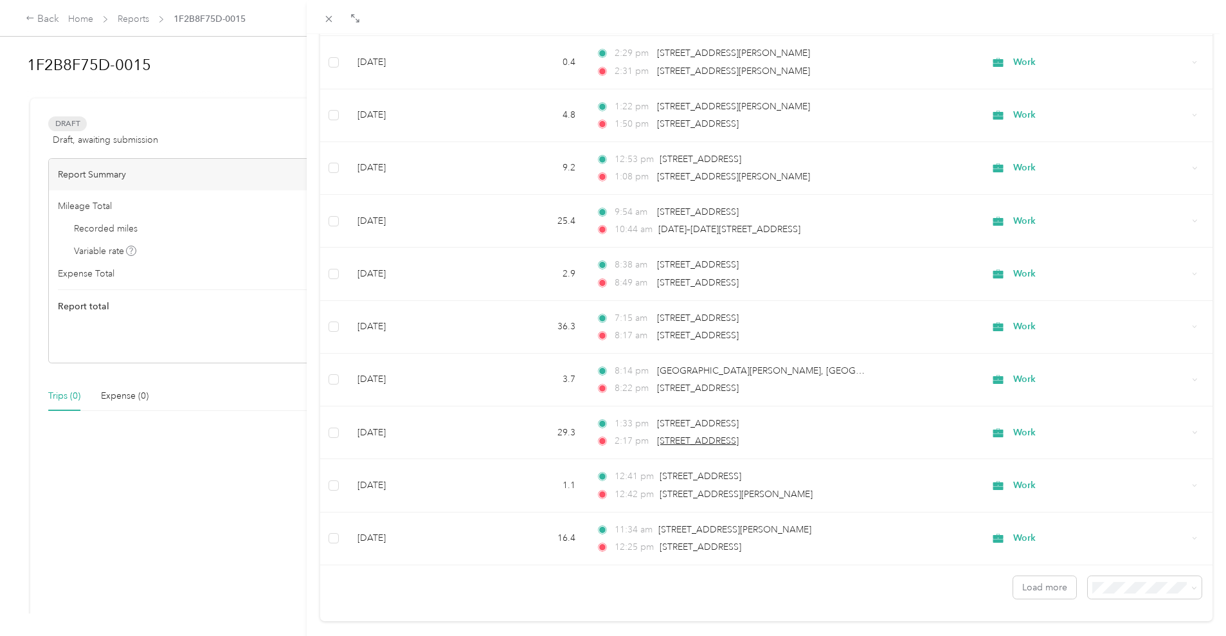
scroll to position [970, 0]
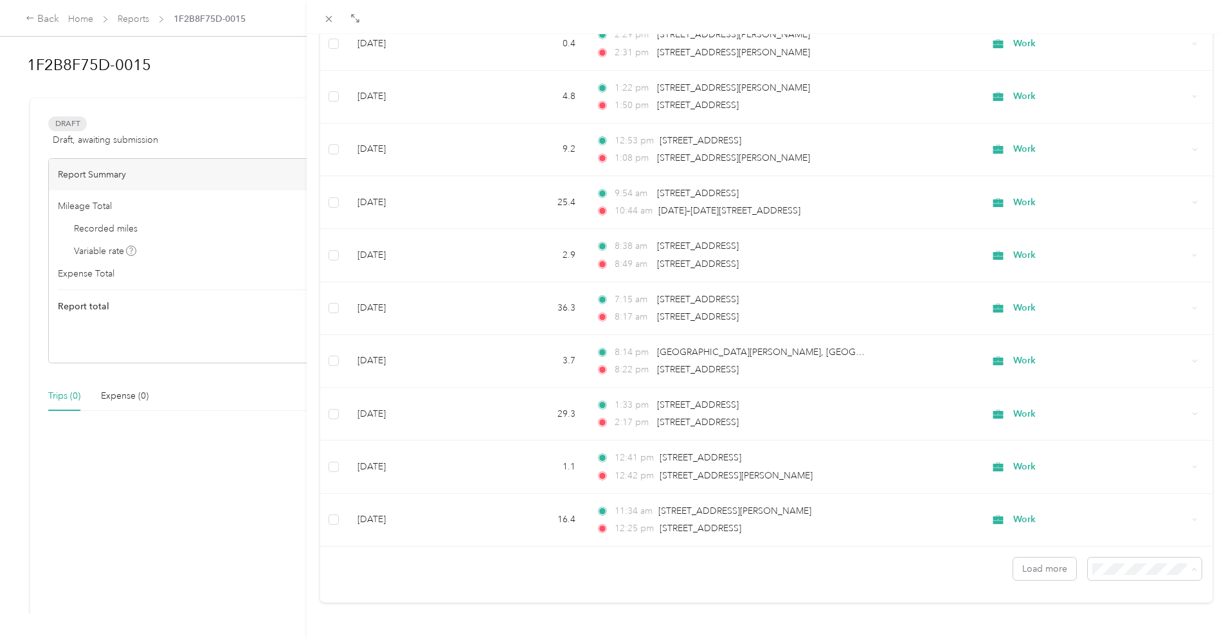
click at [981, 508] on span "100 per load" at bounding box center [1111, 532] width 53 height 11
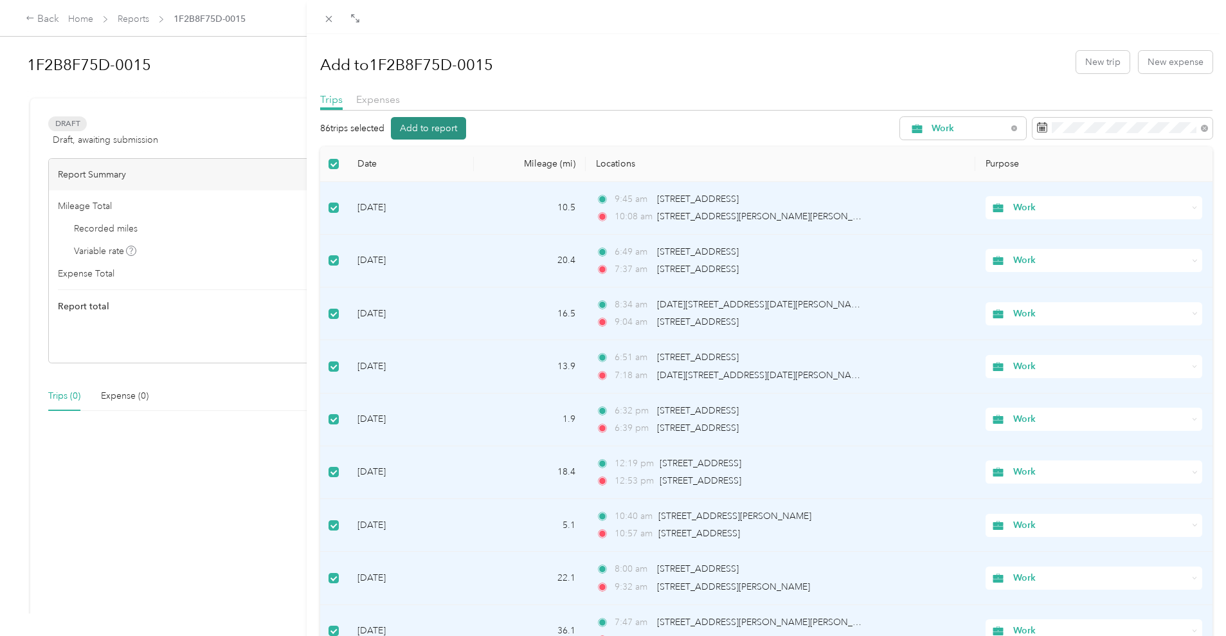
click at [414, 127] on button "Add to report" at bounding box center [428, 128] width 75 height 23
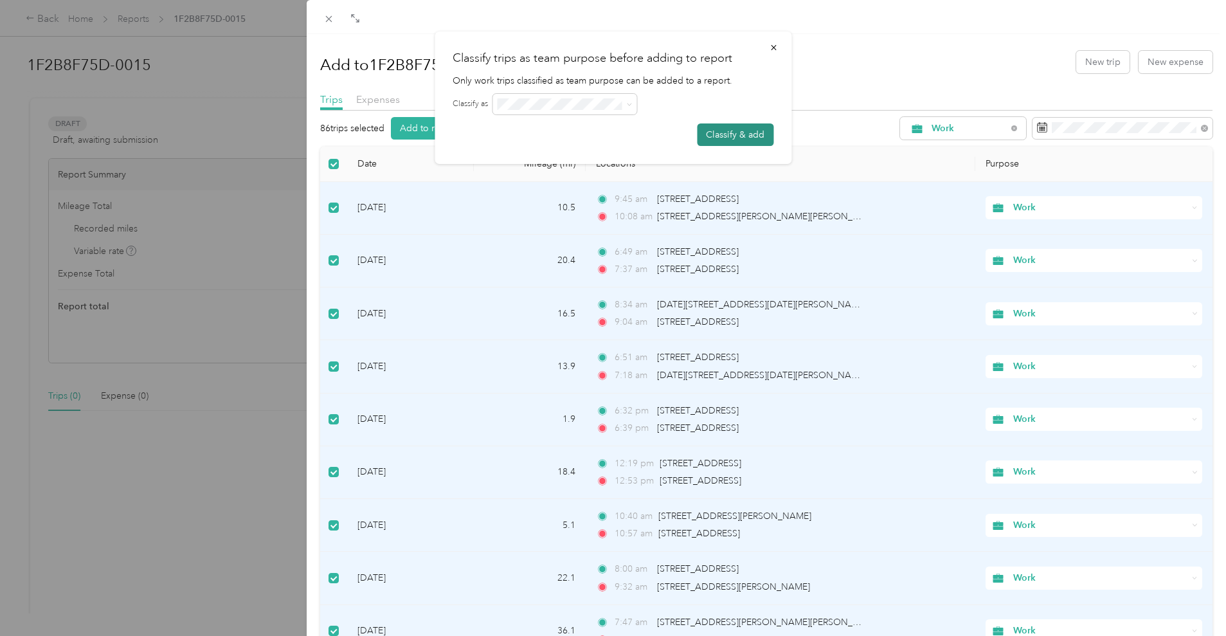
click at [757, 138] on button "Classify & add" at bounding box center [735, 134] width 77 height 23
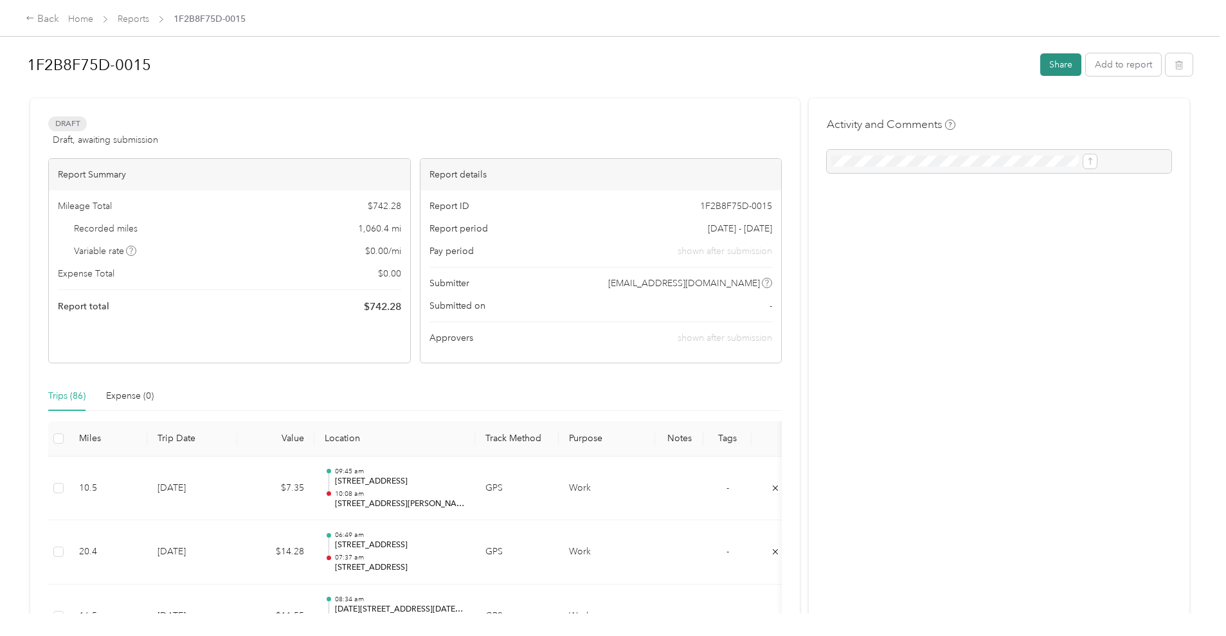
click at [981, 68] on button "Share" at bounding box center [1060, 64] width 41 height 23
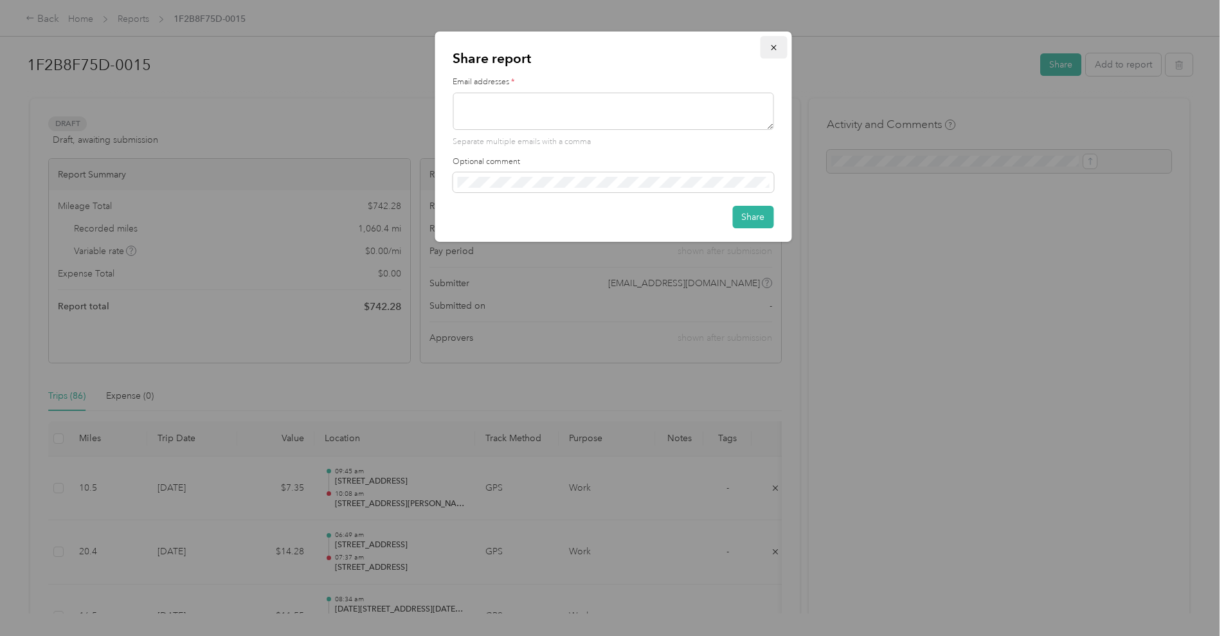
click at [778, 47] on button "button" at bounding box center [773, 47] width 27 height 23
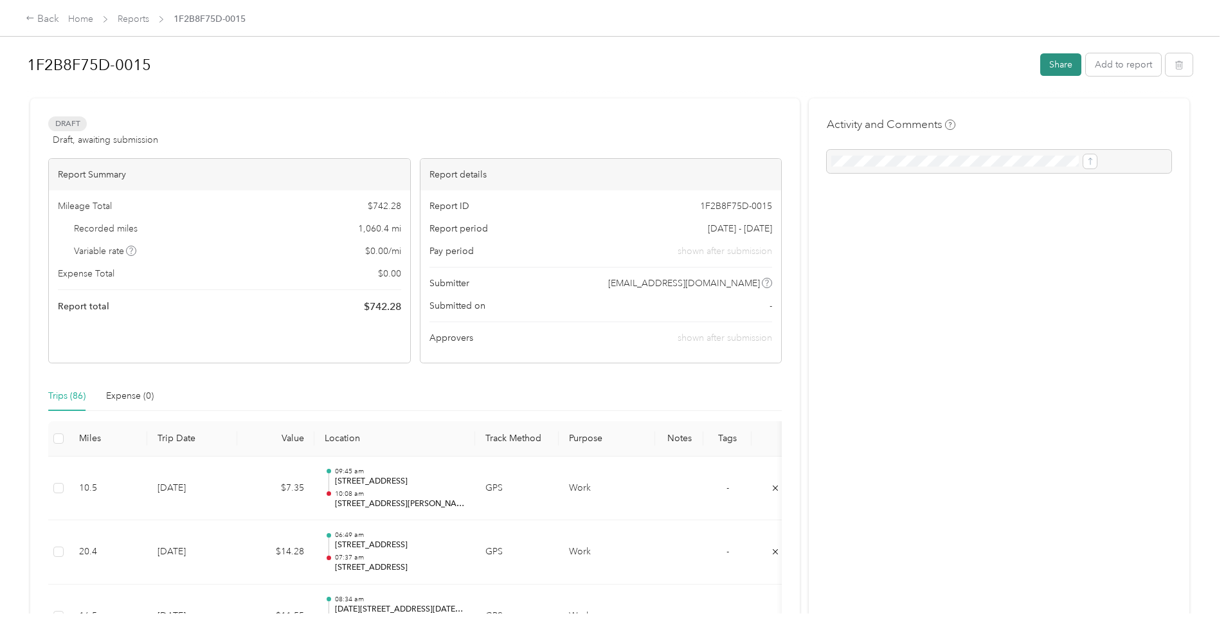
click at [981, 62] on button "Share" at bounding box center [1060, 64] width 41 height 23
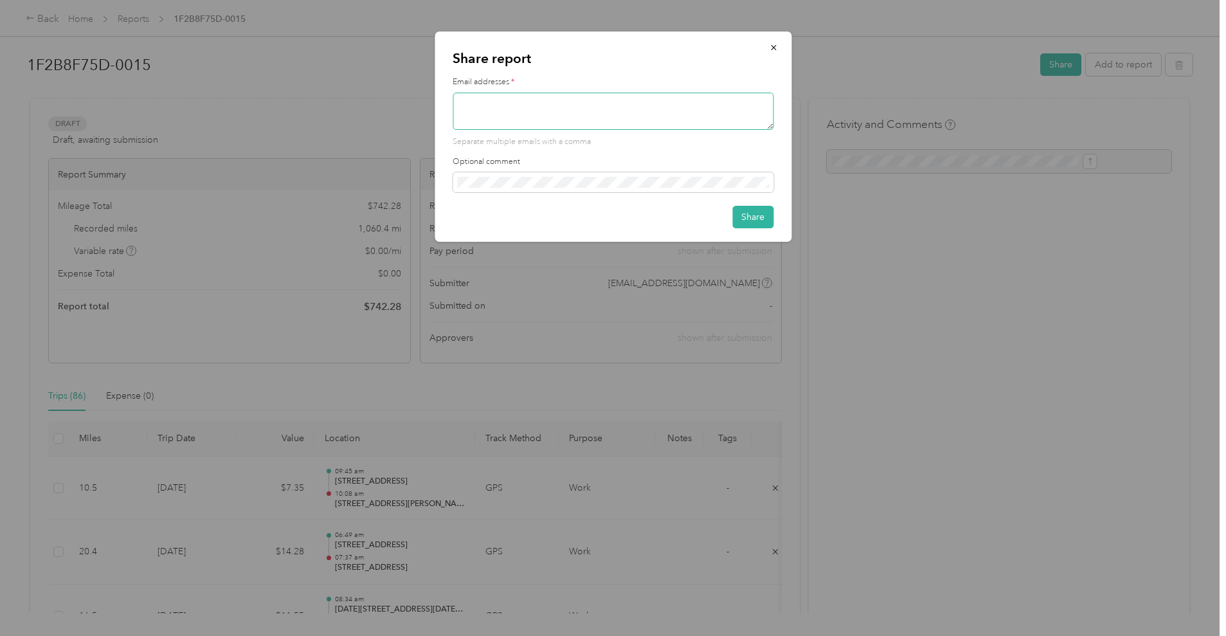
click at [677, 107] on textarea at bounding box center [613, 111] width 321 height 37
type textarea "[EMAIL_ADDRESS][DOMAIN_NAME]"
click at [756, 218] on button "Share" at bounding box center [752, 217] width 41 height 23
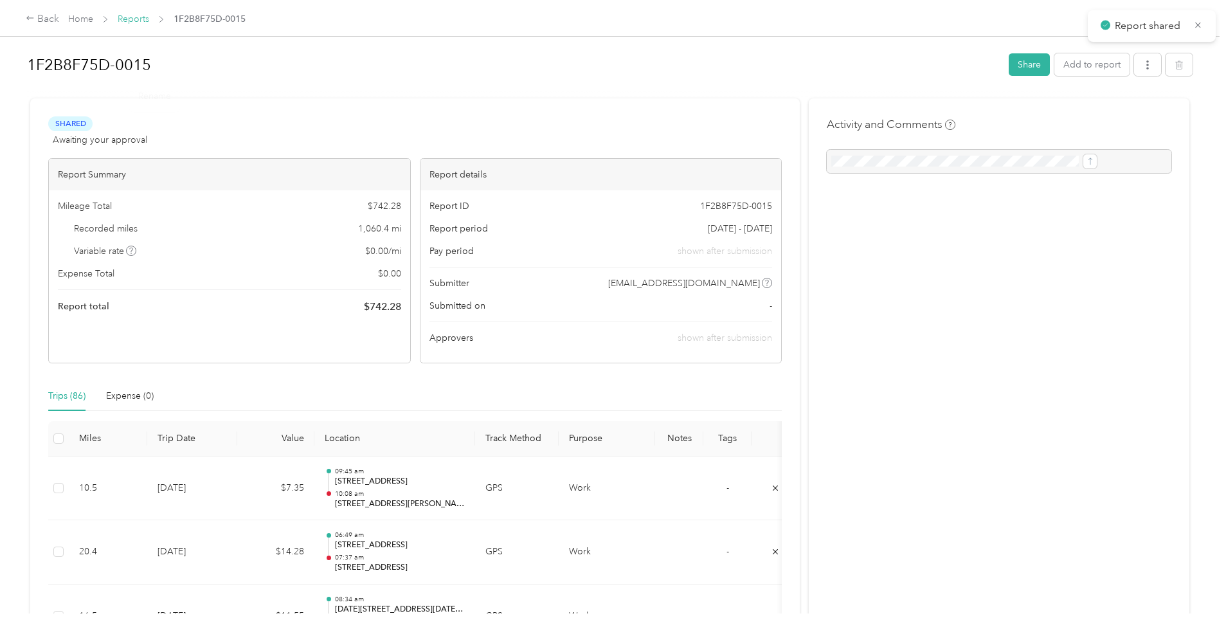
click at [149, 21] on link "Reports" at bounding box center [134, 19] width 32 height 11
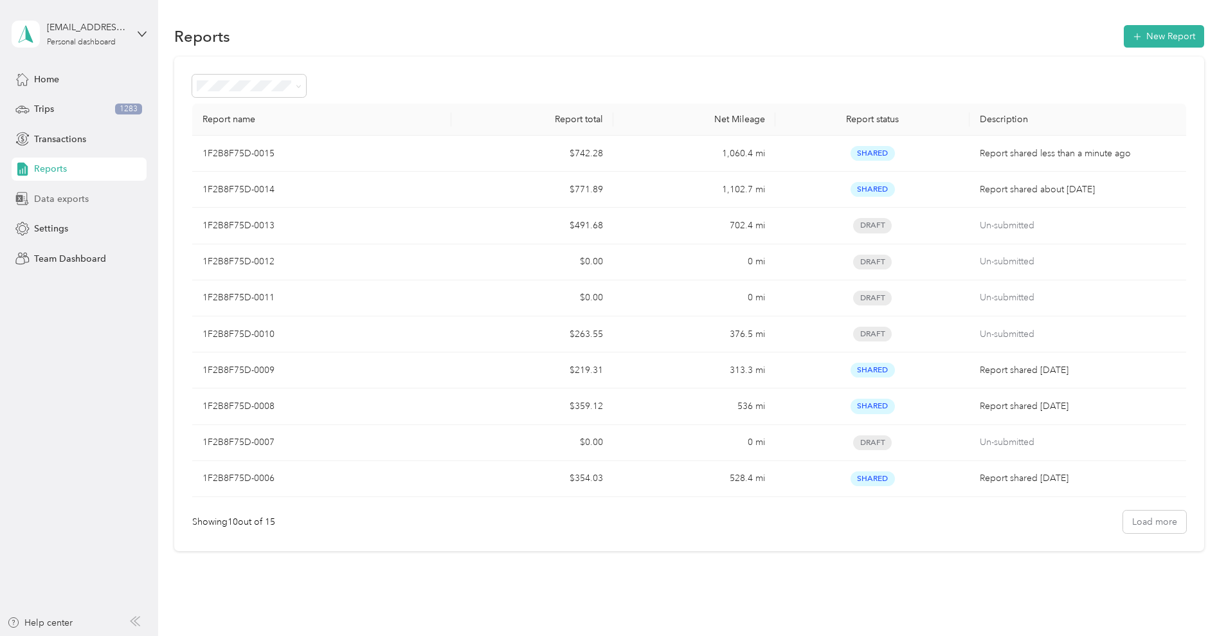
click at [91, 200] on div "Data exports" at bounding box center [79, 198] width 135 height 23
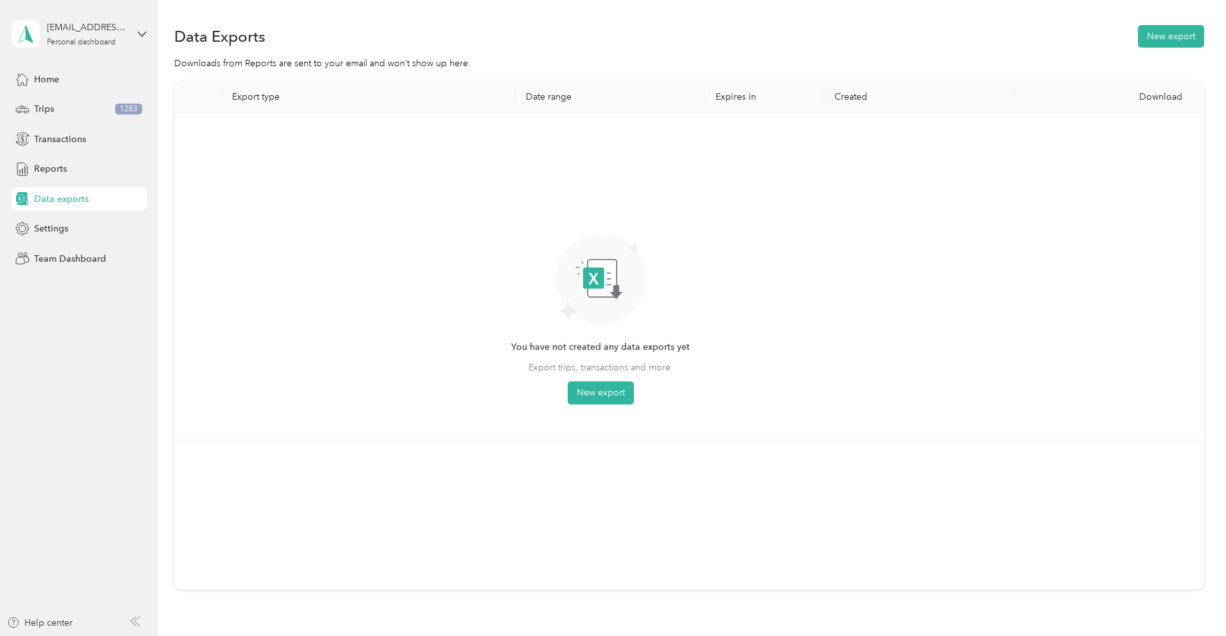
click at [689, 379] on div "You have not created any data exports yet Export trips, transactions and more. …" at bounding box center [600, 265] width 179 height 278
click at [634, 395] on button "New export" at bounding box center [601, 392] width 66 height 23
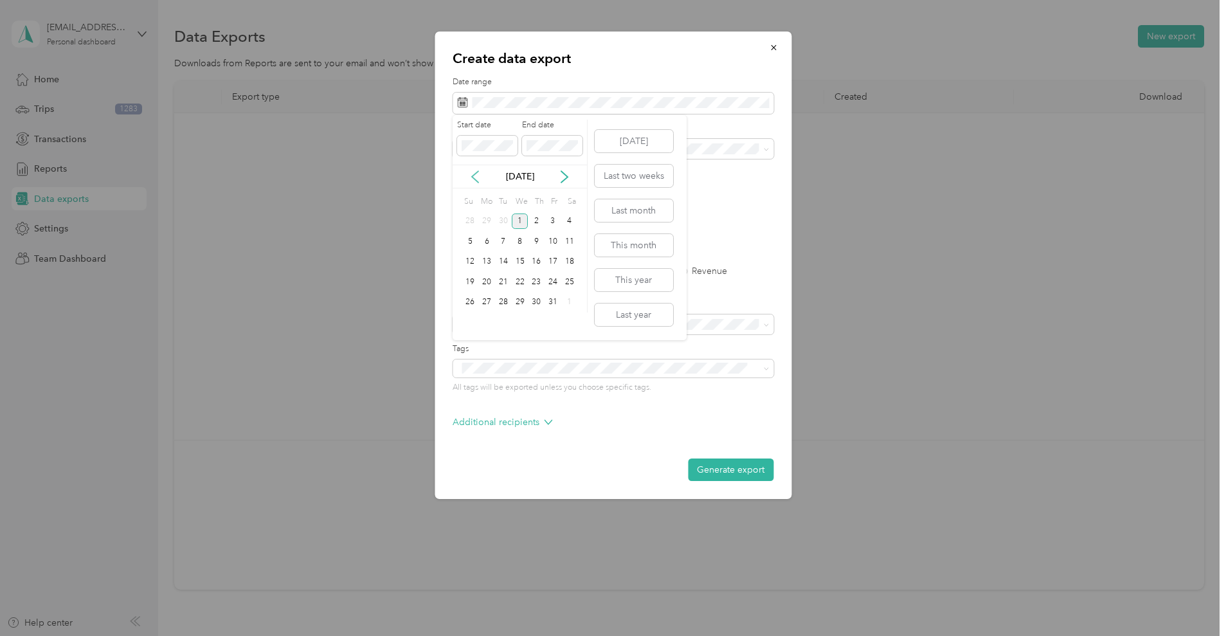
click at [475, 173] on icon at bounding box center [475, 177] width 6 height 12
click at [554, 217] on div "1" at bounding box center [553, 221] width 17 height 16
click at [465, 319] on div "31" at bounding box center [470, 322] width 17 height 16
click at [549, 157] on span at bounding box center [613, 149] width 321 height 21
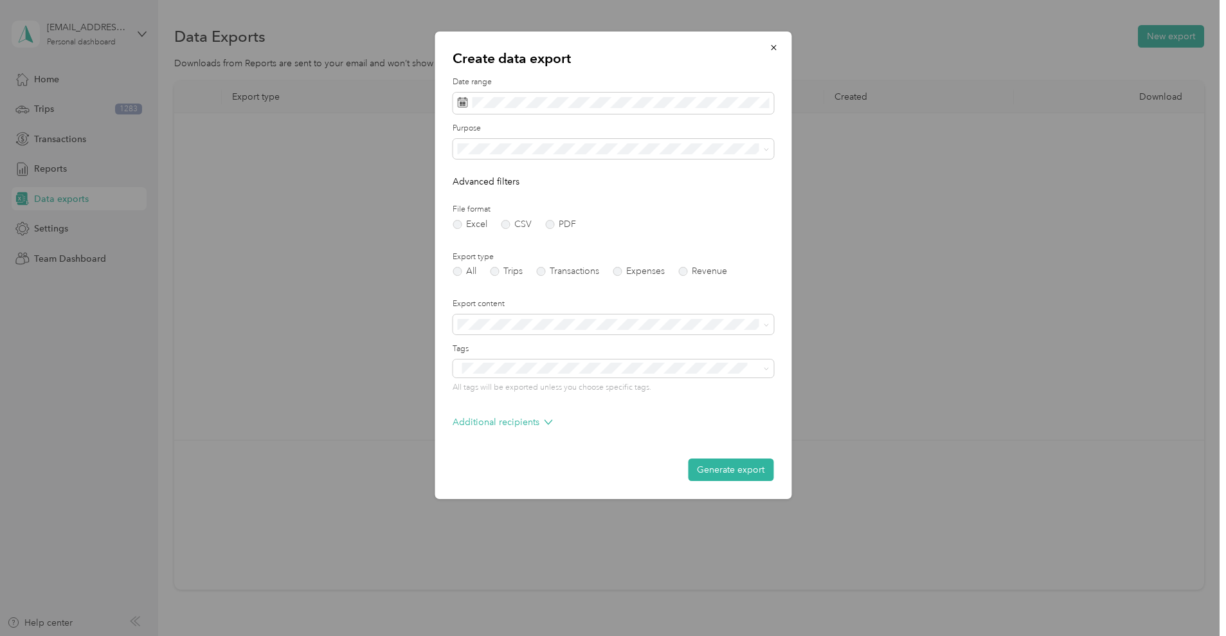
click at [520, 189] on div "Work" at bounding box center [613, 190] width 303 height 14
click at [702, 467] on button "Generate export" at bounding box center [731, 469] width 86 height 23
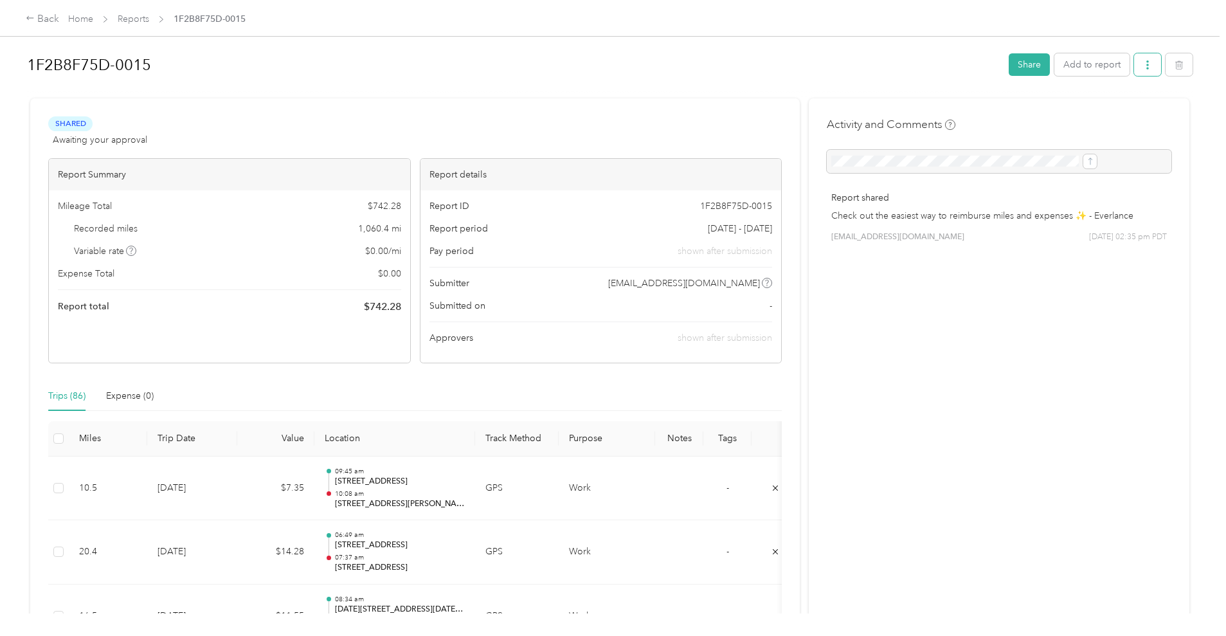
click at [1134, 67] on button "button" at bounding box center [1147, 64] width 27 height 23
click at [1010, 113] on span "Download" at bounding box center [1003, 112] width 42 height 14
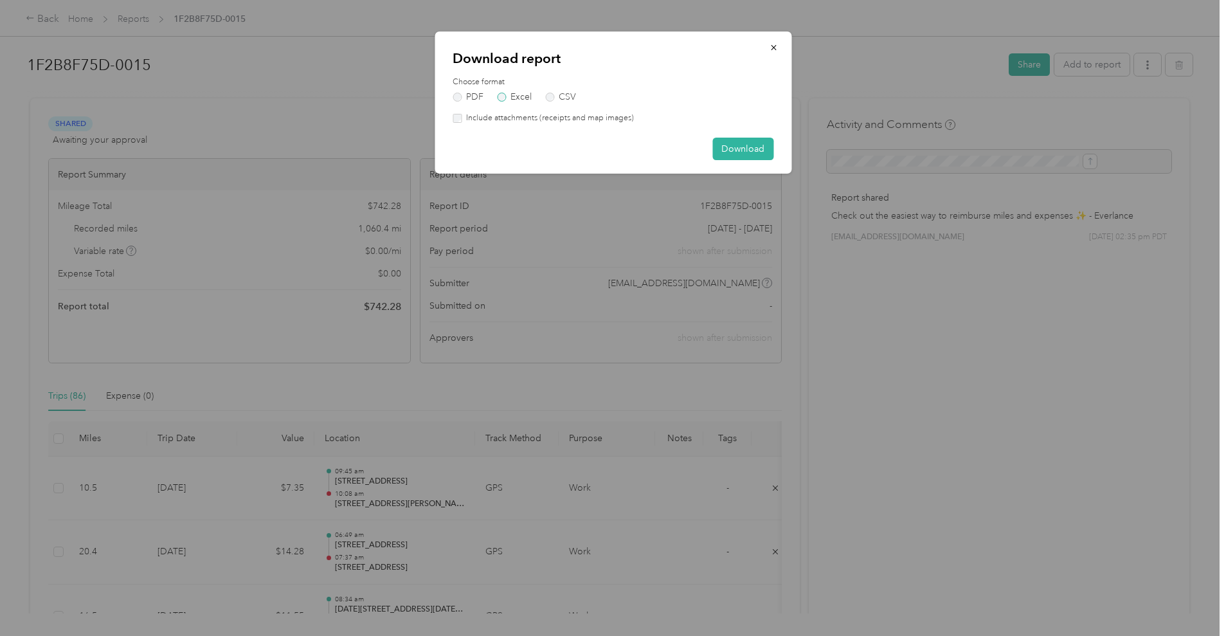
click at [521, 100] on label "Excel" at bounding box center [514, 97] width 35 height 9
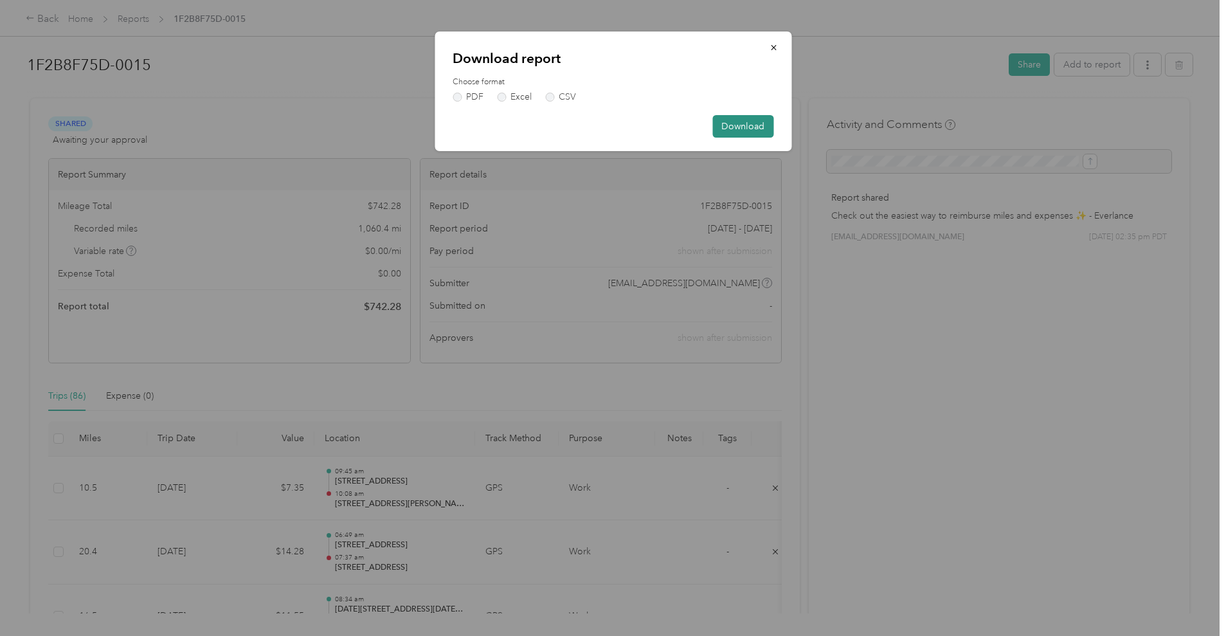
click at [747, 119] on button "Download" at bounding box center [742, 126] width 61 height 23
